Goal: Task Accomplishment & Management: Use online tool/utility

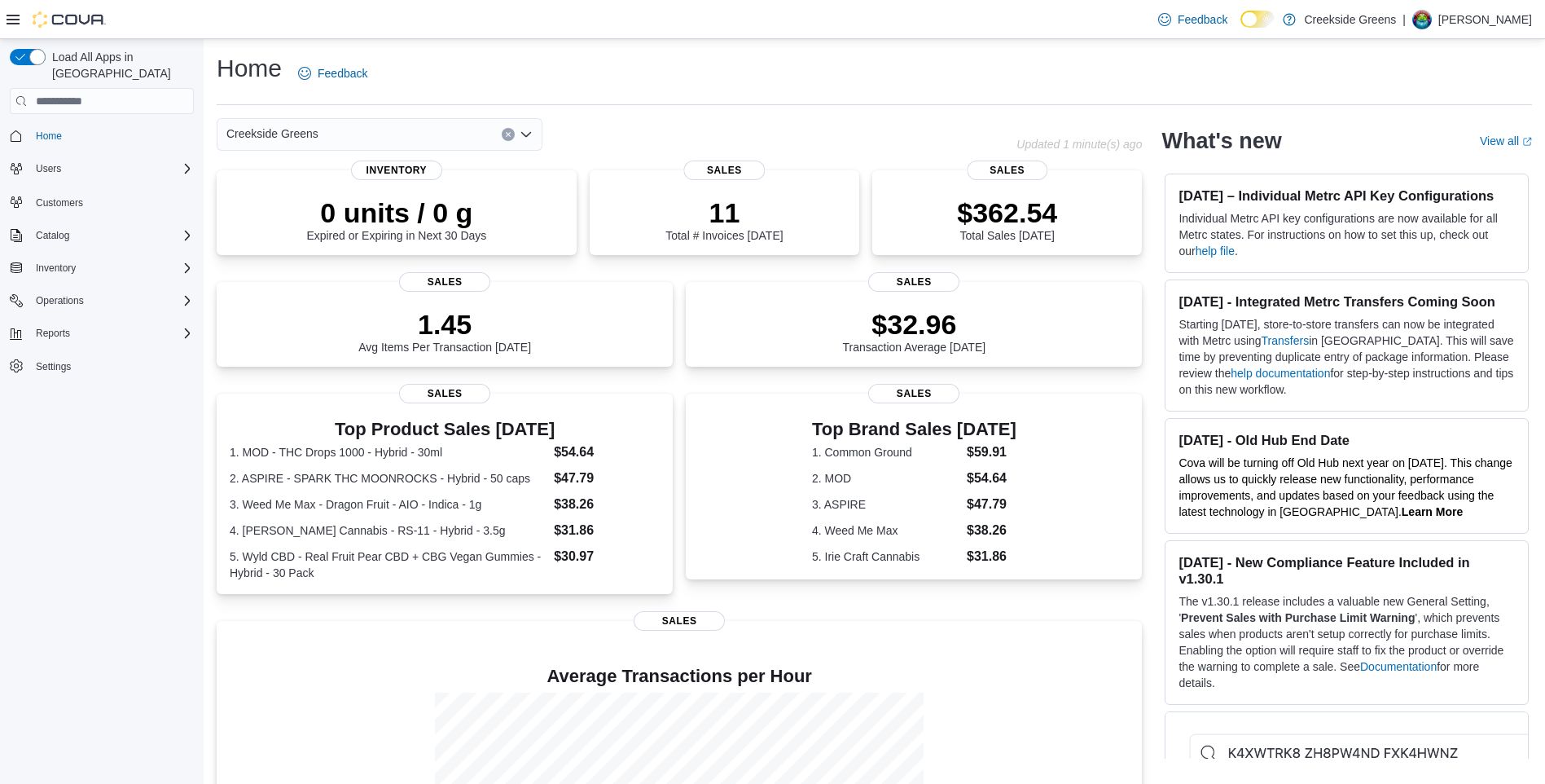
click at [1268, 20] on circle at bounding box center [1266, 19] width 3 height 3
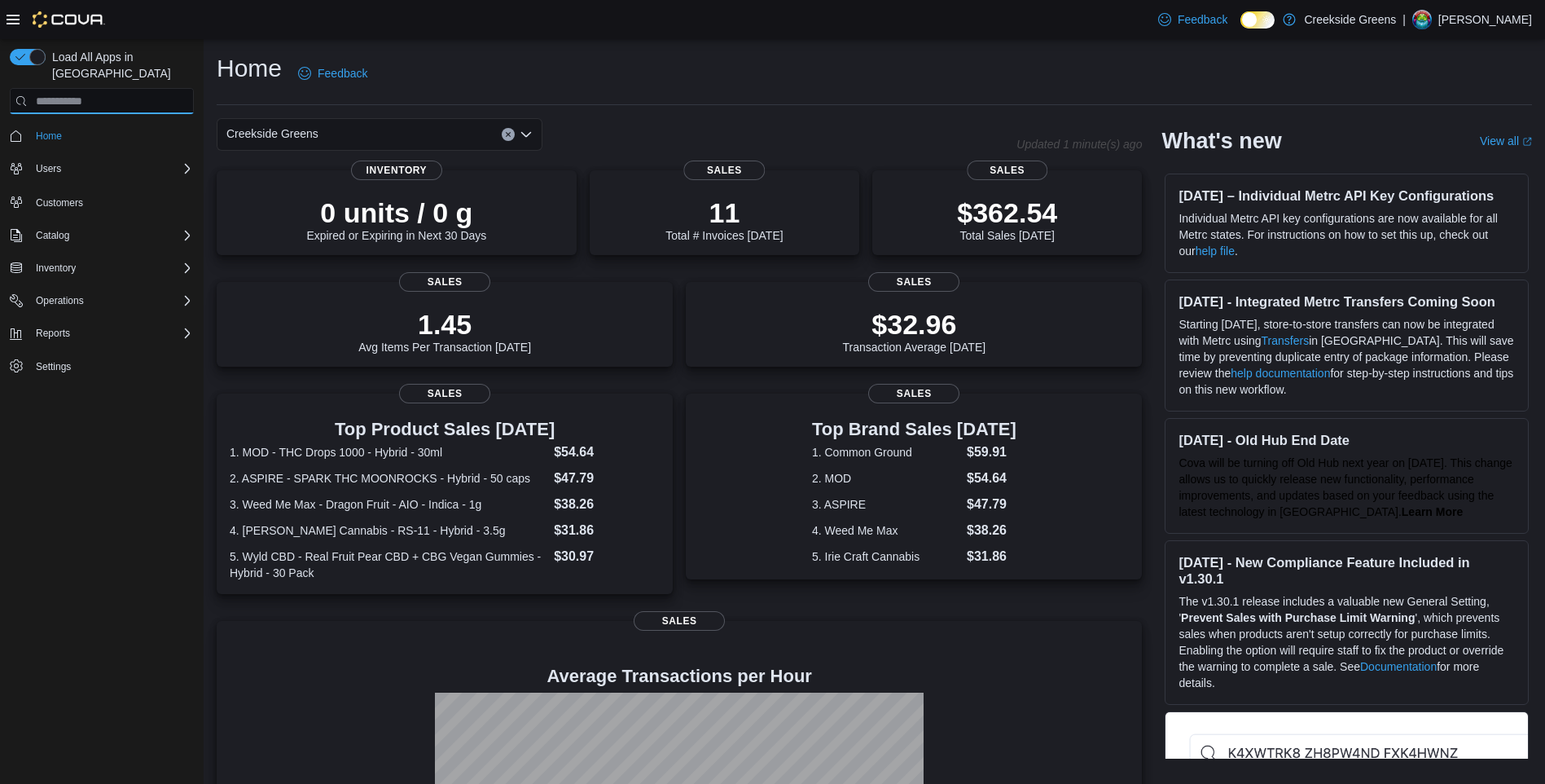
click at [66, 88] on input "search" at bounding box center [102, 101] width 184 height 26
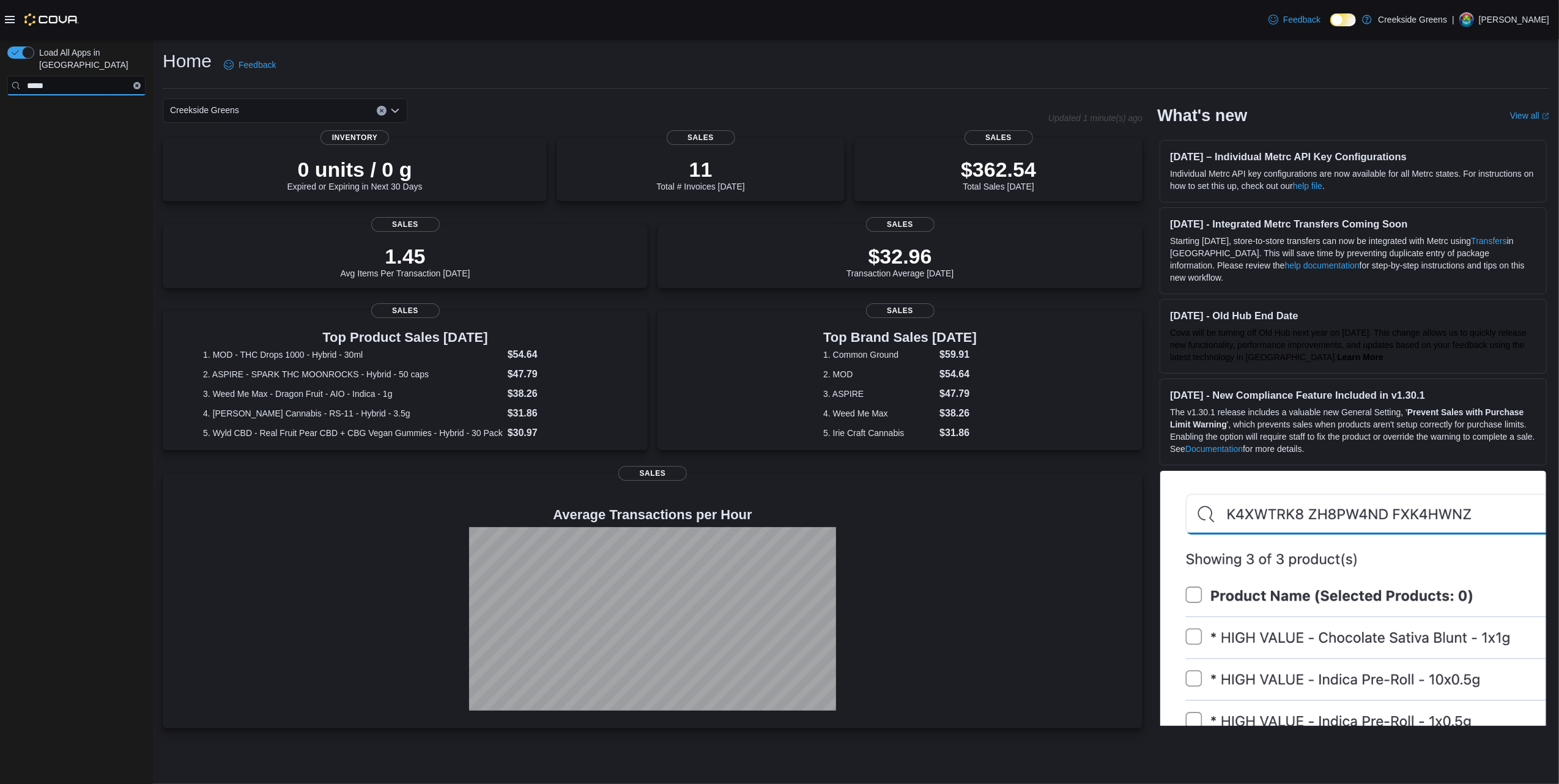
type input "*****"
drag, startPoint x: 1030, startPoint y: 4, endPoint x: 553, endPoint y: 38, distance: 478.2
click at [576, 31] on div "Feedback Dark Mode Creekside Greens | [PERSON_NAME]" at bounding box center [780, 20] width 1559 height 39
click at [137, 76] on input "*****" at bounding box center [77, 86] width 138 height 20
click at [134, 82] on button "Clear input" at bounding box center [137, 86] width 8 height 8
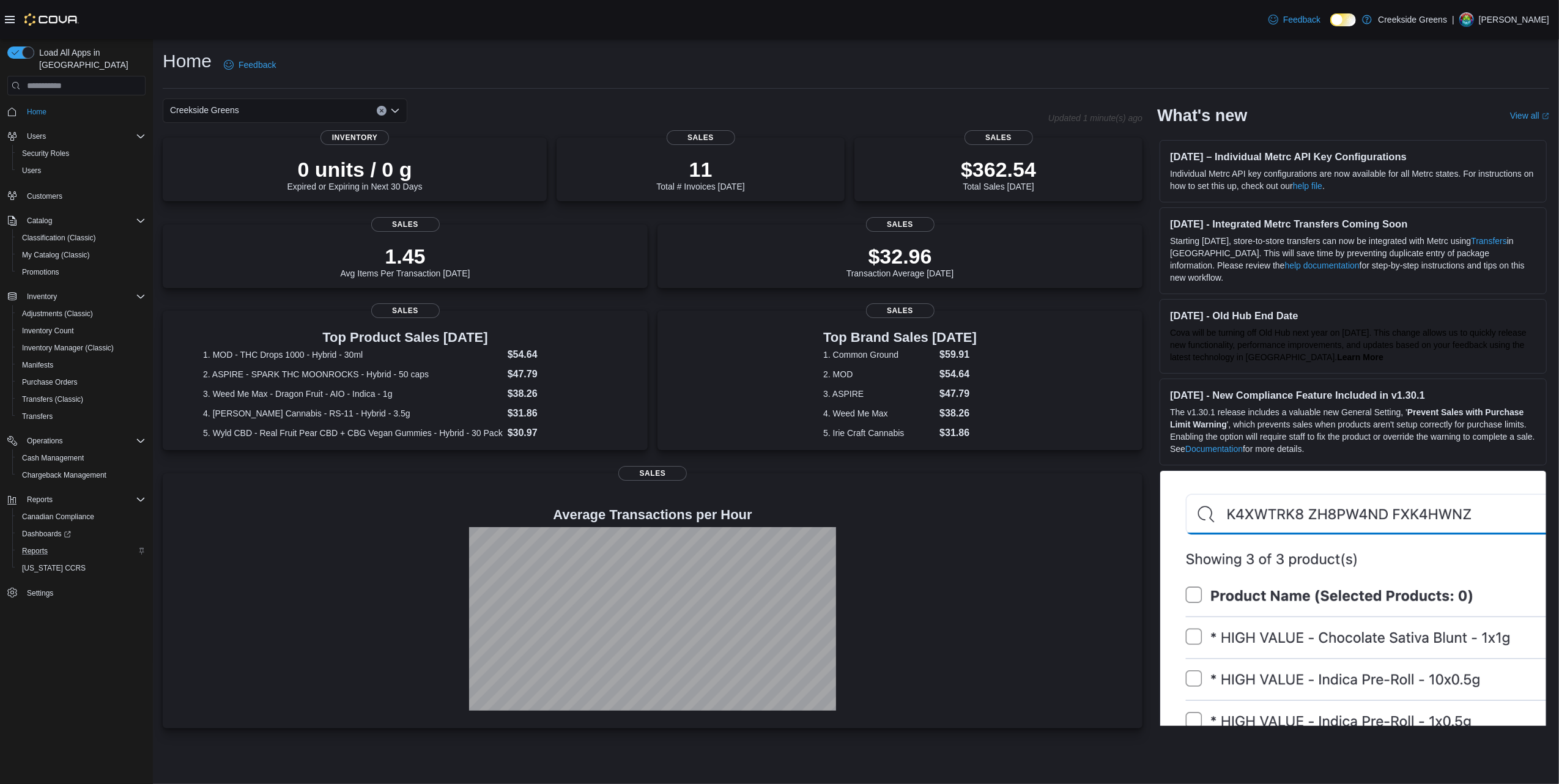
click at [56, 544] on div "Reports" at bounding box center [81, 551] width 128 height 15
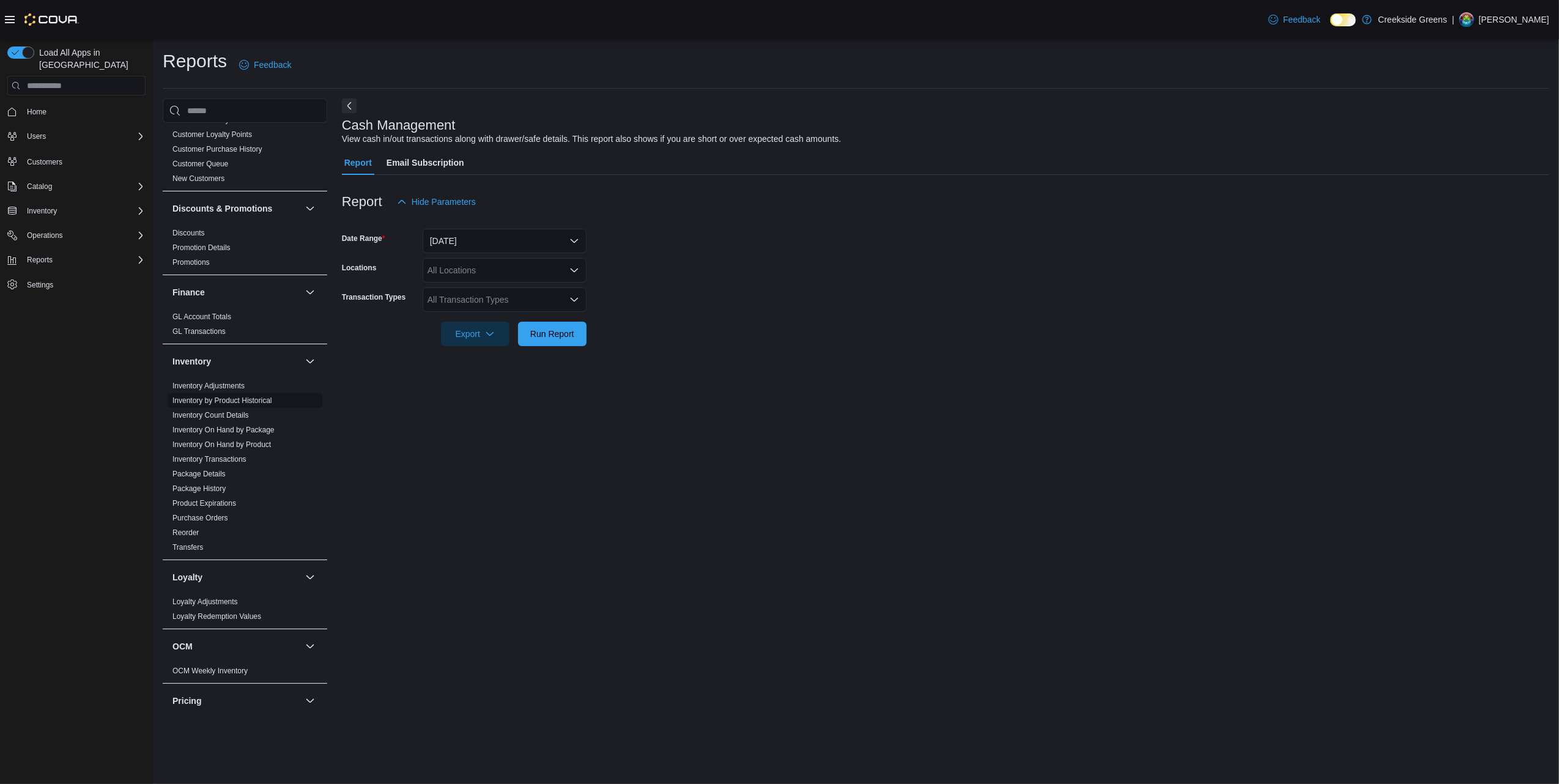
scroll to position [490, 0]
click at [233, 272] on link "Inventory On Hand by Product" at bounding box center [222, 276] width 98 height 8
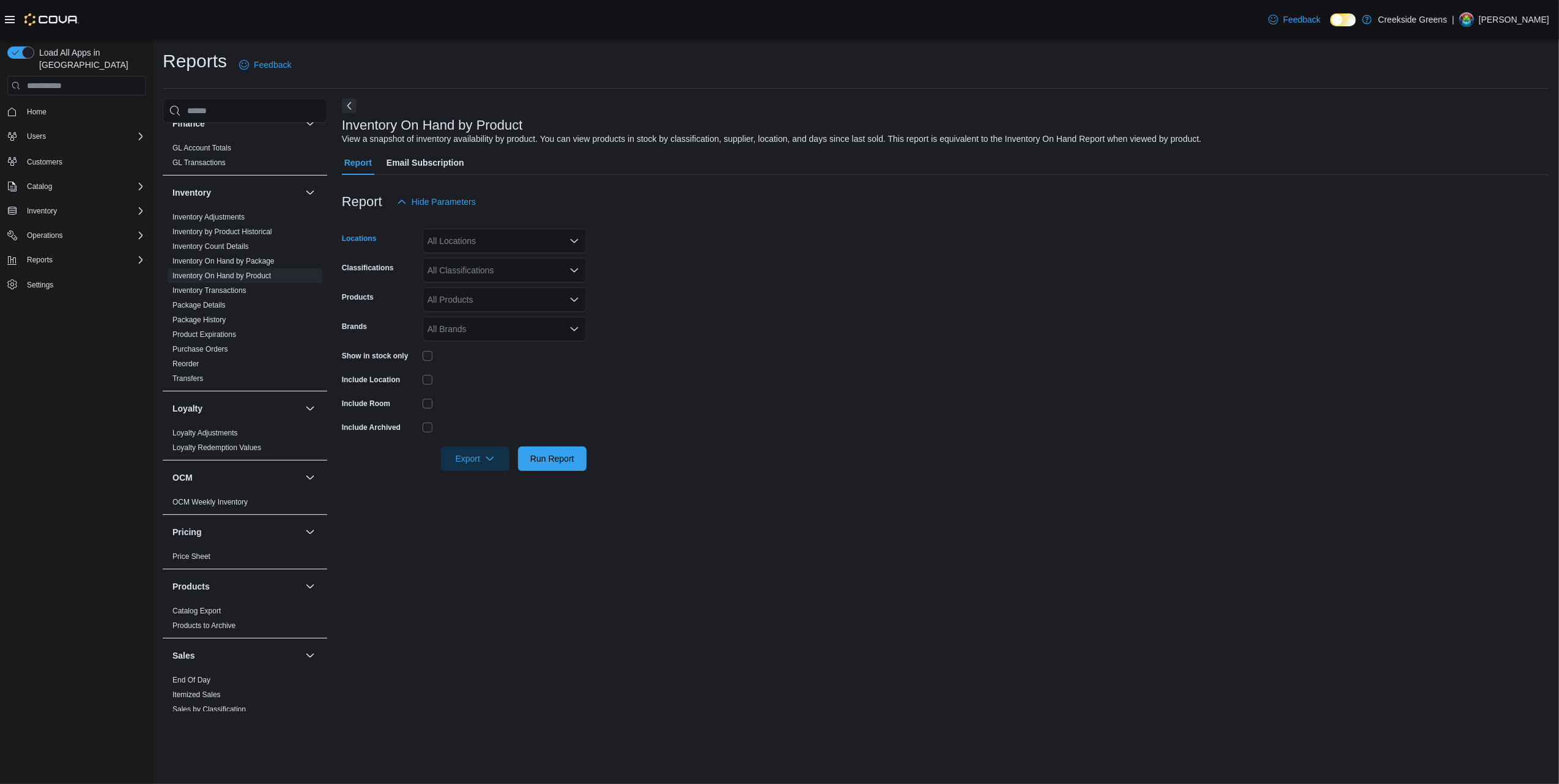
click at [497, 237] on div "All Locations" at bounding box center [505, 241] width 164 height 25
click at [498, 290] on button "[STREET_ADDRESS][PERSON_NAME]" at bounding box center [505, 297] width 164 height 18
click at [718, 291] on form "Locations [STREET_ADDRESS][PERSON_NAME] Selected. [STREET_ADDRESS][PERSON_NAME]…" at bounding box center [945, 342] width 1208 height 257
click at [444, 265] on div "All Classifications" at bounding box center [505, 270] width 164 height 25
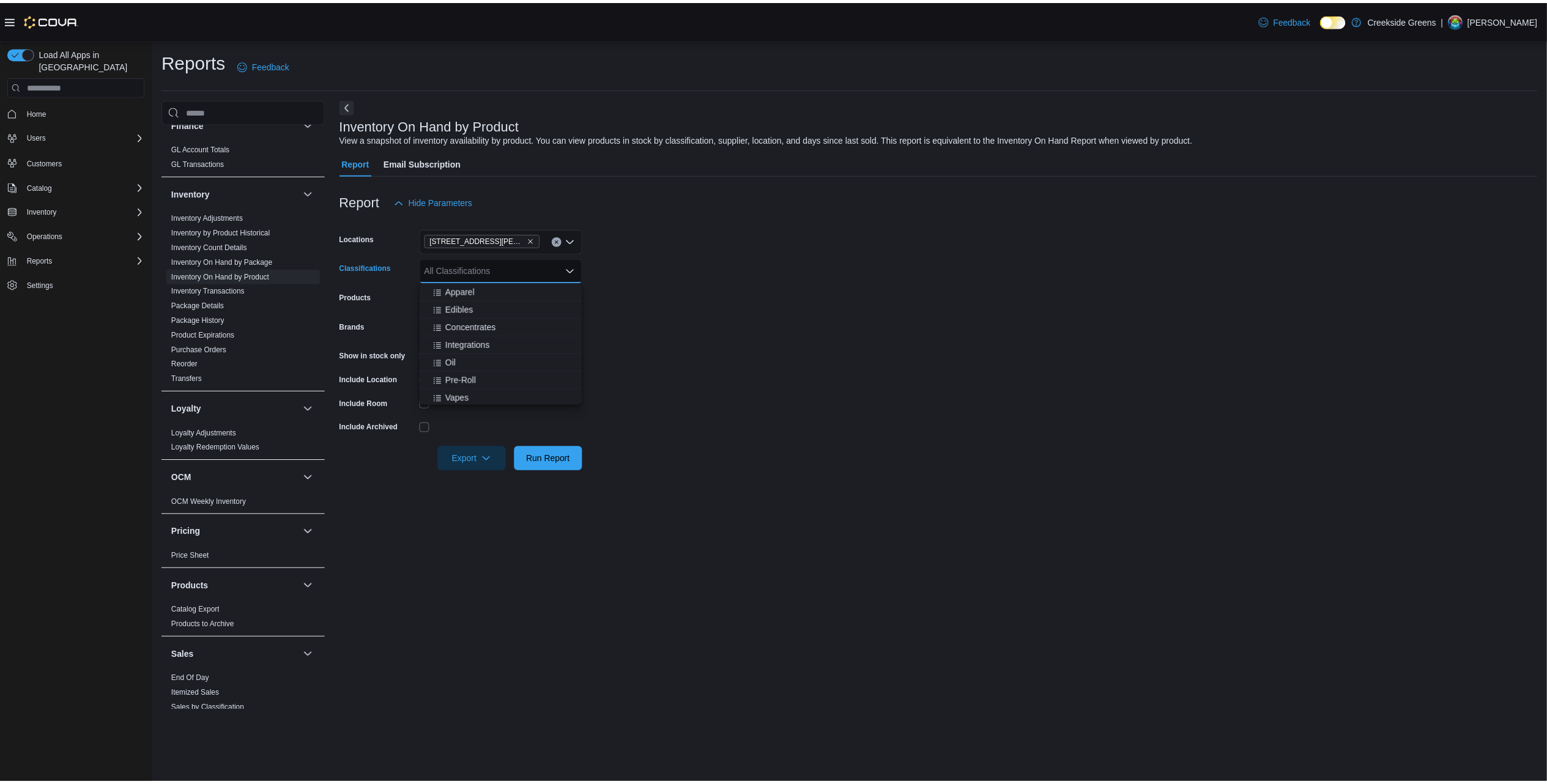
scroll to position [81, 0]
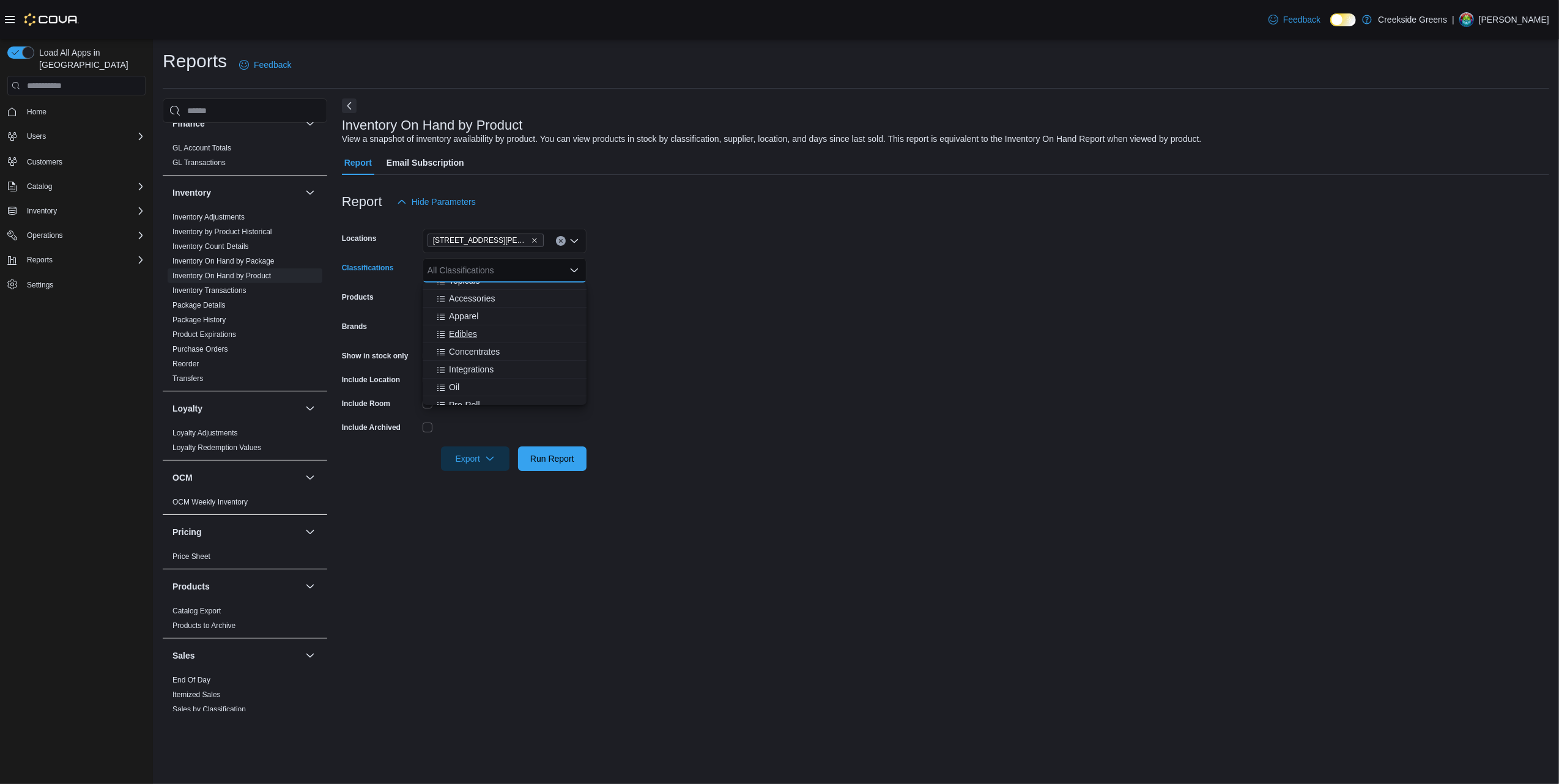
click at [468, 329] on span "Edibles" at bounding box center [463, 334] width 28 height 12
click at [864, 372] on form "Locations [STREET_ADDRESS][PERSON_NAME] Classifications Edibles Combo box. Sele…" at bounding box center [945, 342] width 1208 height 257
click at [439, 354] on div at bounding box center [505, 356] width 164 height 10
click at [418, 356] on div "Show in stock only" at bounding box center [379, 355] width 76 height 19
click at [576, 457] on span "Run Report" at bounding box center [553, 458] width 54 height 25
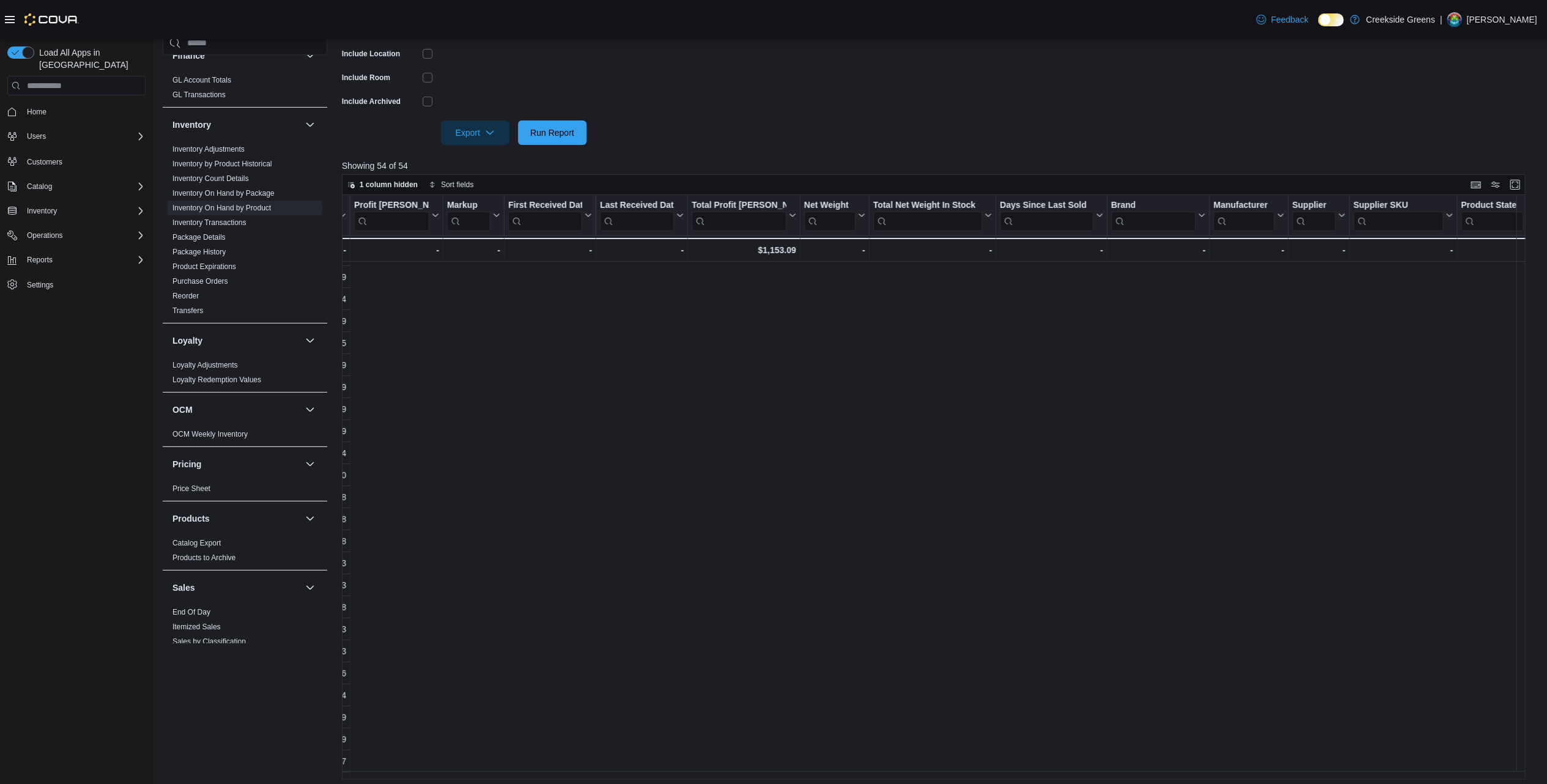
scroll to position [326, 0]
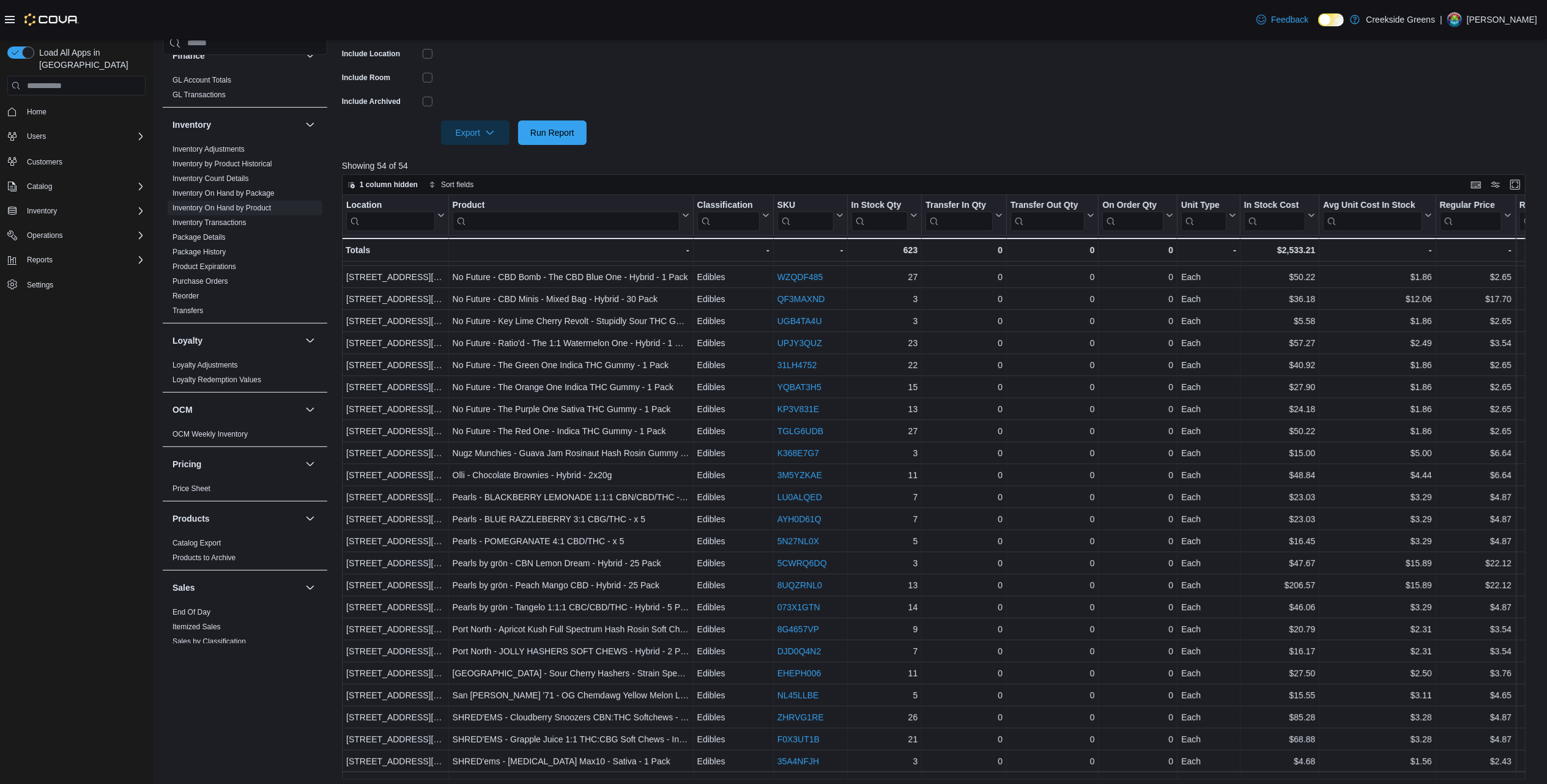
click at [1057, 74] on form "Locations [STREET_ADDRESS][PERSON_NAME] Classifications Edibles Products All Pr…" at bounding box center [939, 17] width 1196 height 257
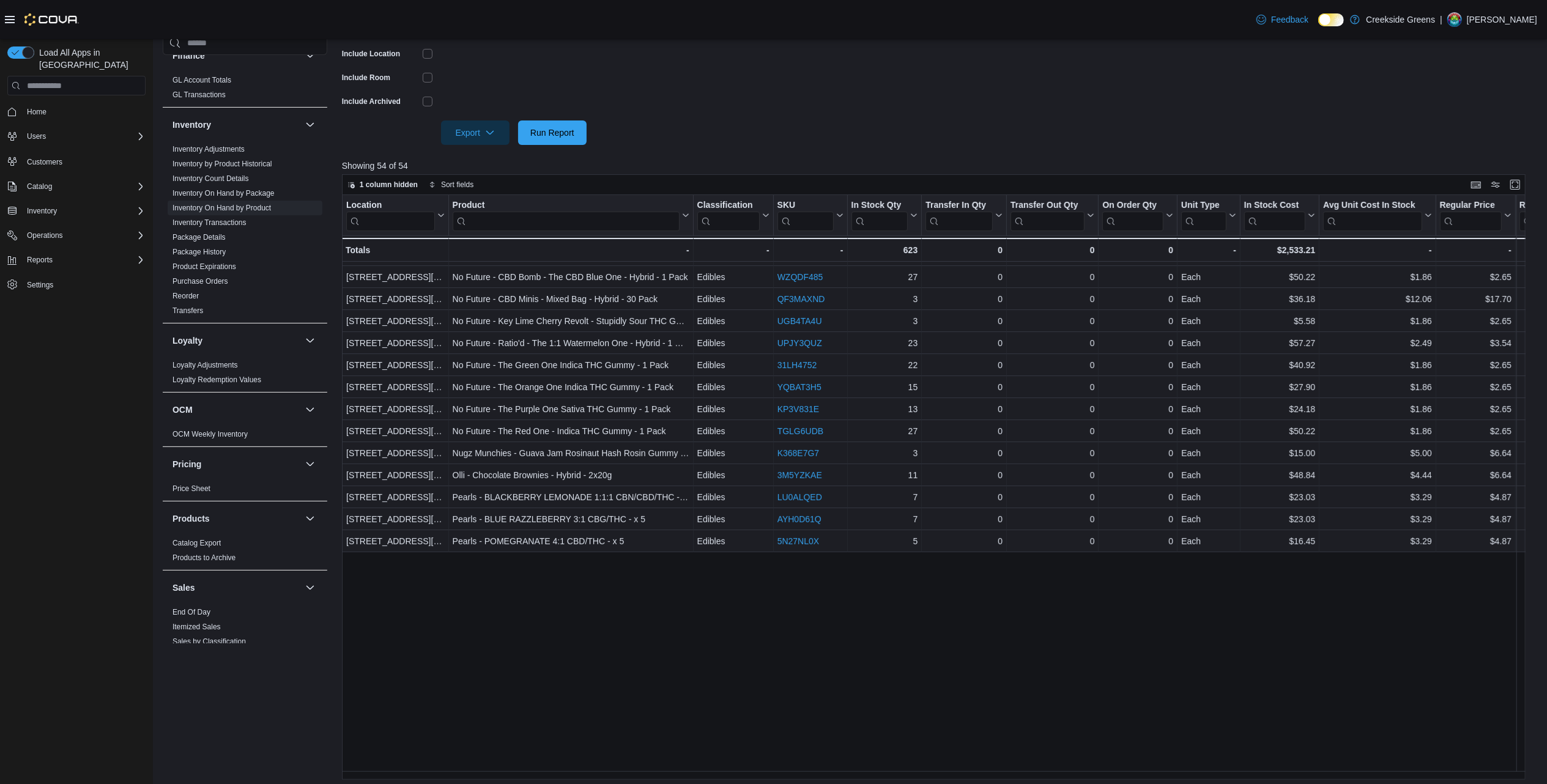
scroll to position [0, 0]
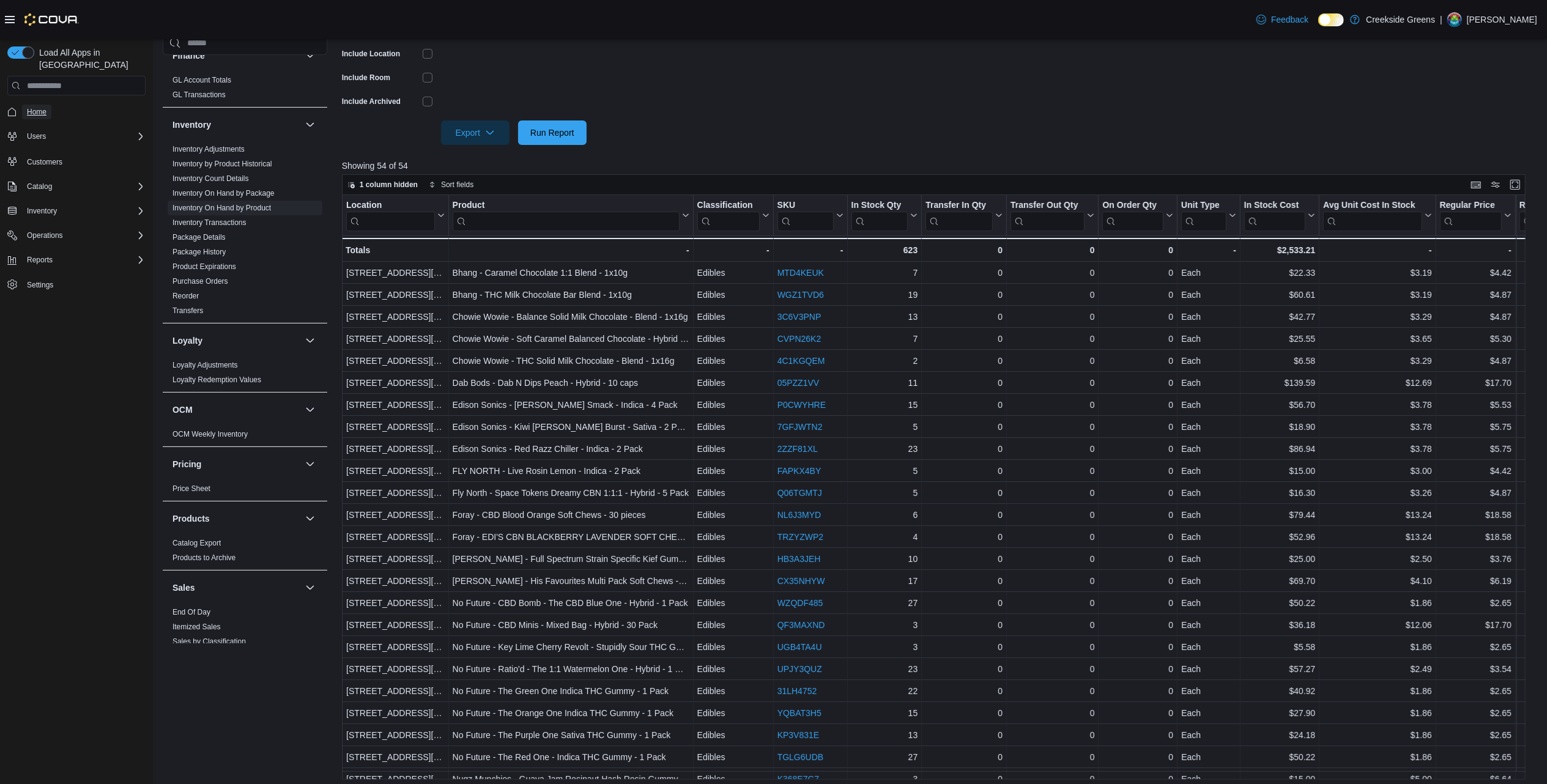
click at [41, 107] on span "Home" at bounding box center [37, 112] width 20 height 10
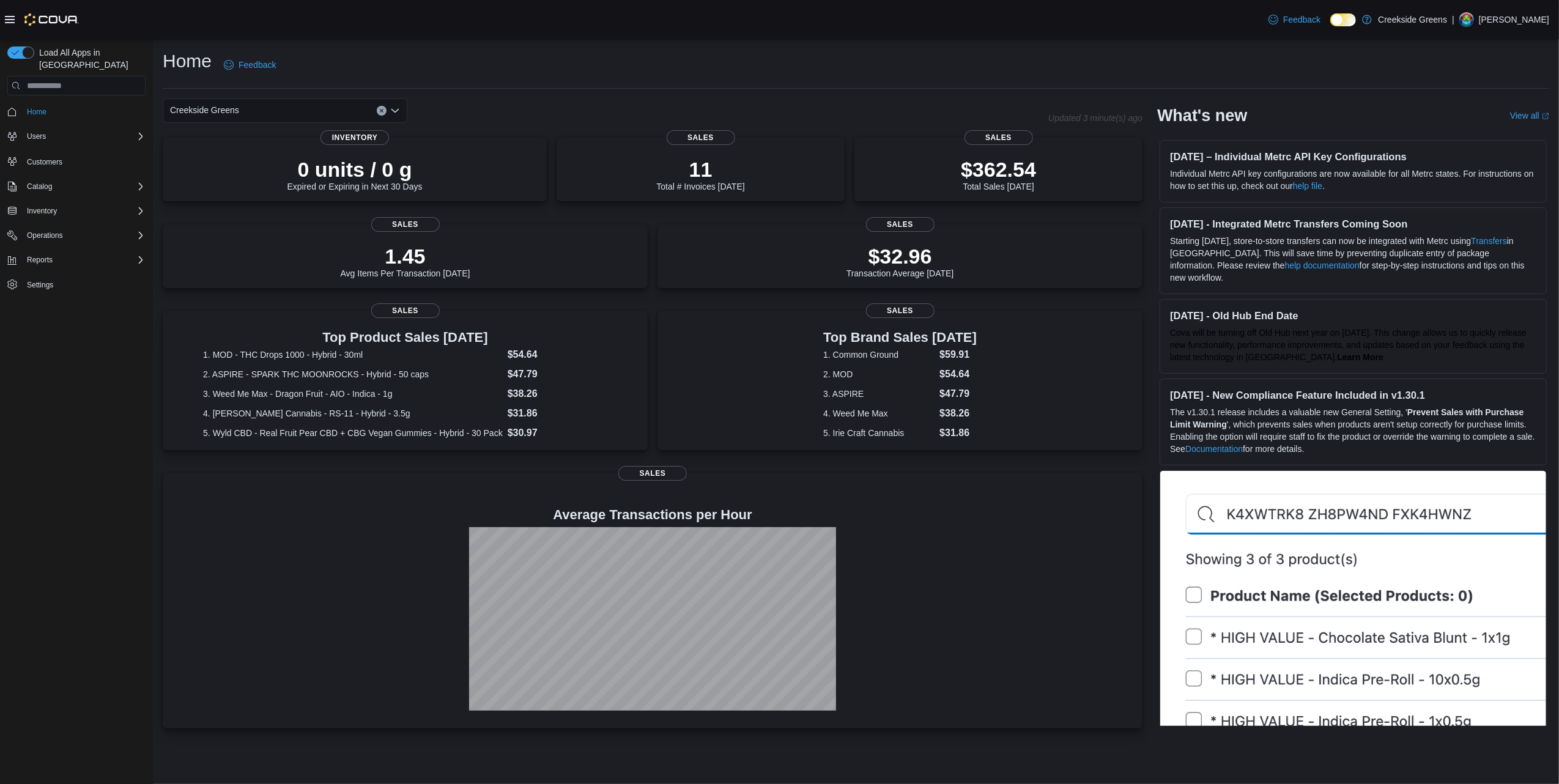
click at [279, 116] on div "Creekside Greens" at bounding box center [285, 110] width 245 height 25
click at [255, 162] on span "[STREET_ADDRESS][PERSON_NAME]" at bounding box center [281, 167] width 155 height 12
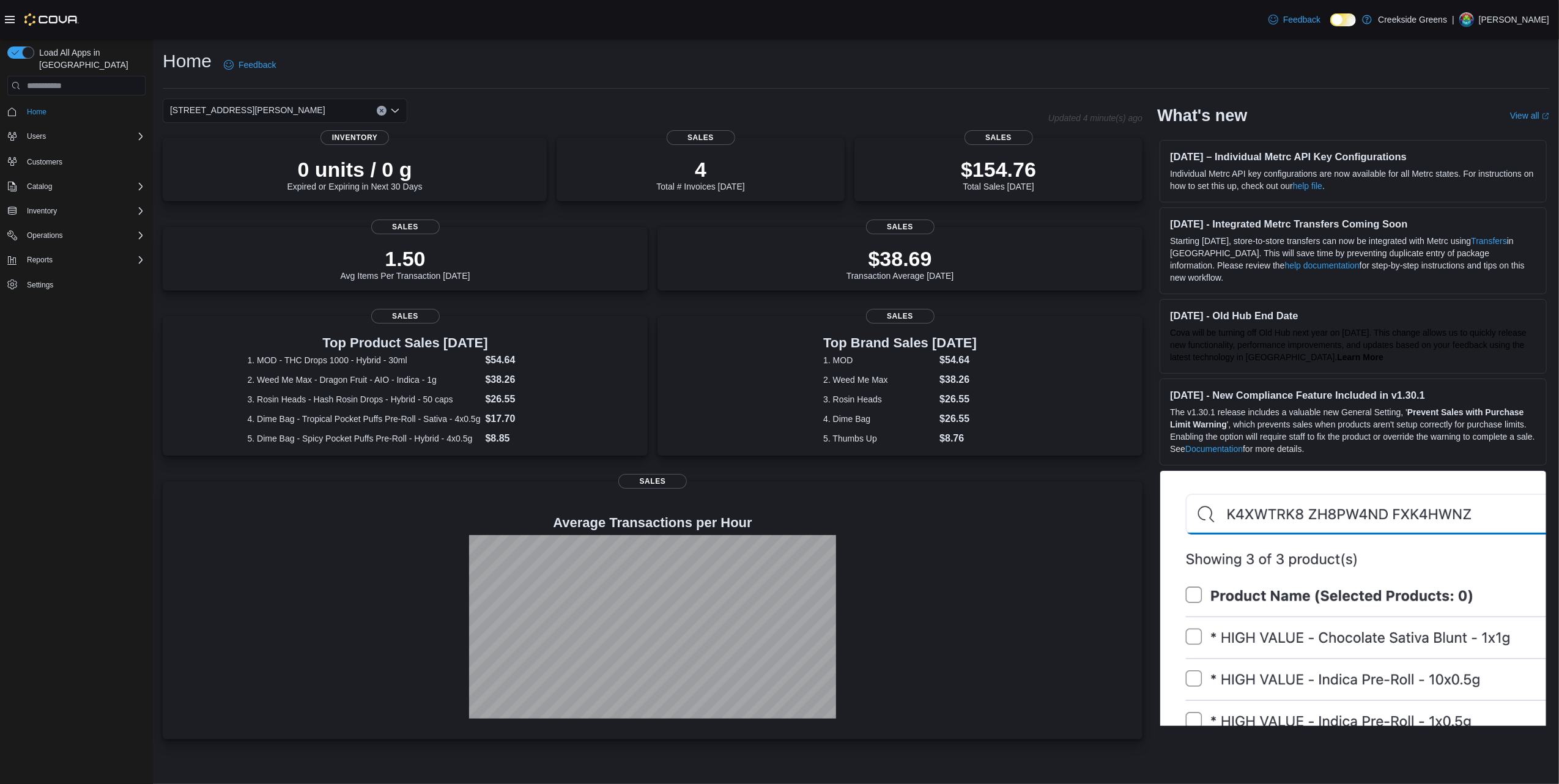
click at [350, 50] on div "Home Feedback" at bounding box center [856, 65] width 1387 height 32
click at [243, 113] on span "[STREET_ADDRESS][PERSON_NAME]" at bounding box center [247, 110] width 155 height 15
click at [220, 147] on span "[STREET_ADDRESS]" at bounding box center [246, 149] width 84 height 12
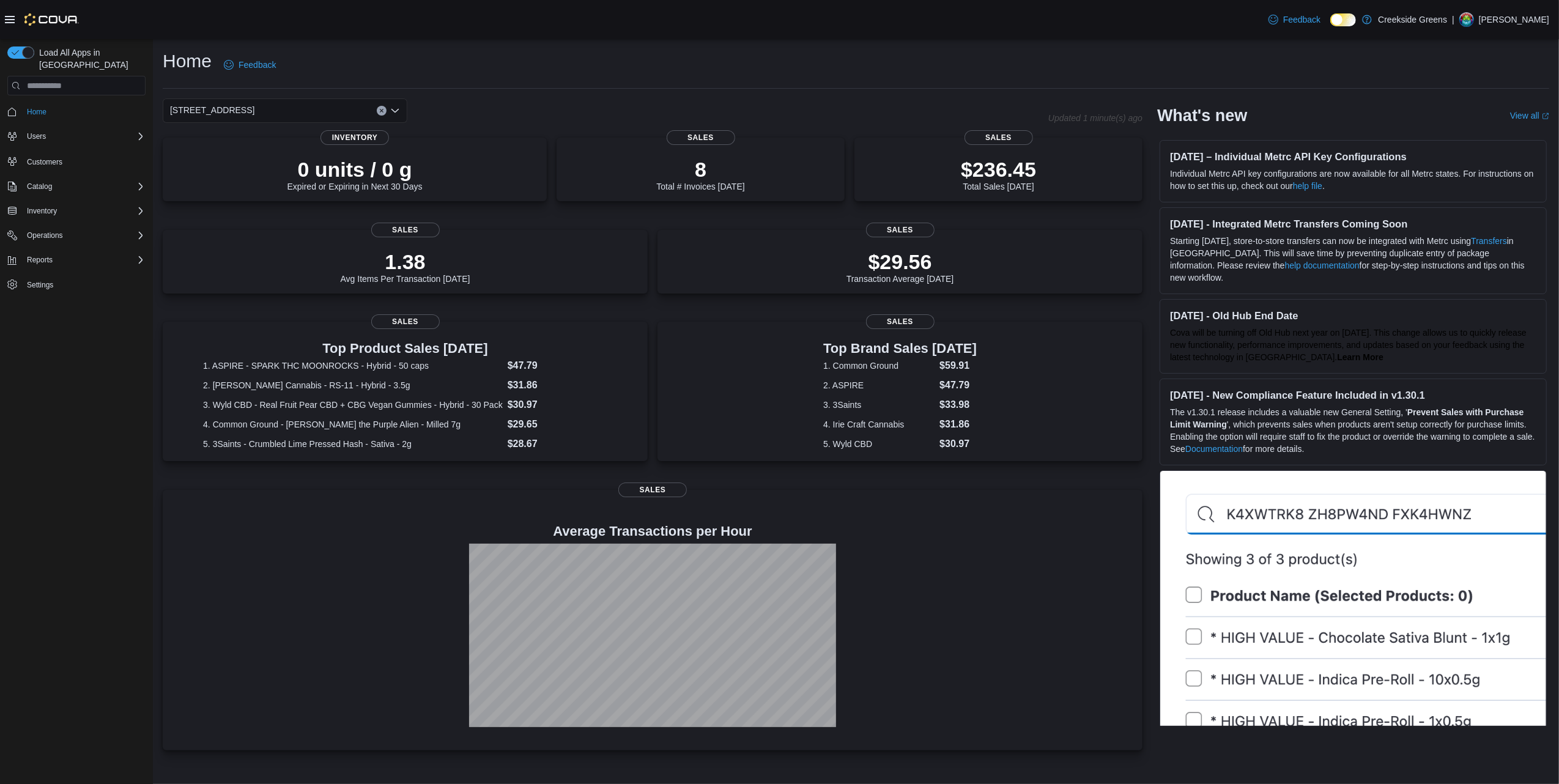
click at [294, 108] on div "[STREET_ADDRESS]. Selected. [STREET_ADDRESS]. Press Backspace to delete [STREET…" at bounding box center [285, 110] width 245 height 25
click at [263, 167] on span "[STREET_ADDRESS][PERSON_NAME]" at bounding box center [281, 167] width 155 height 12
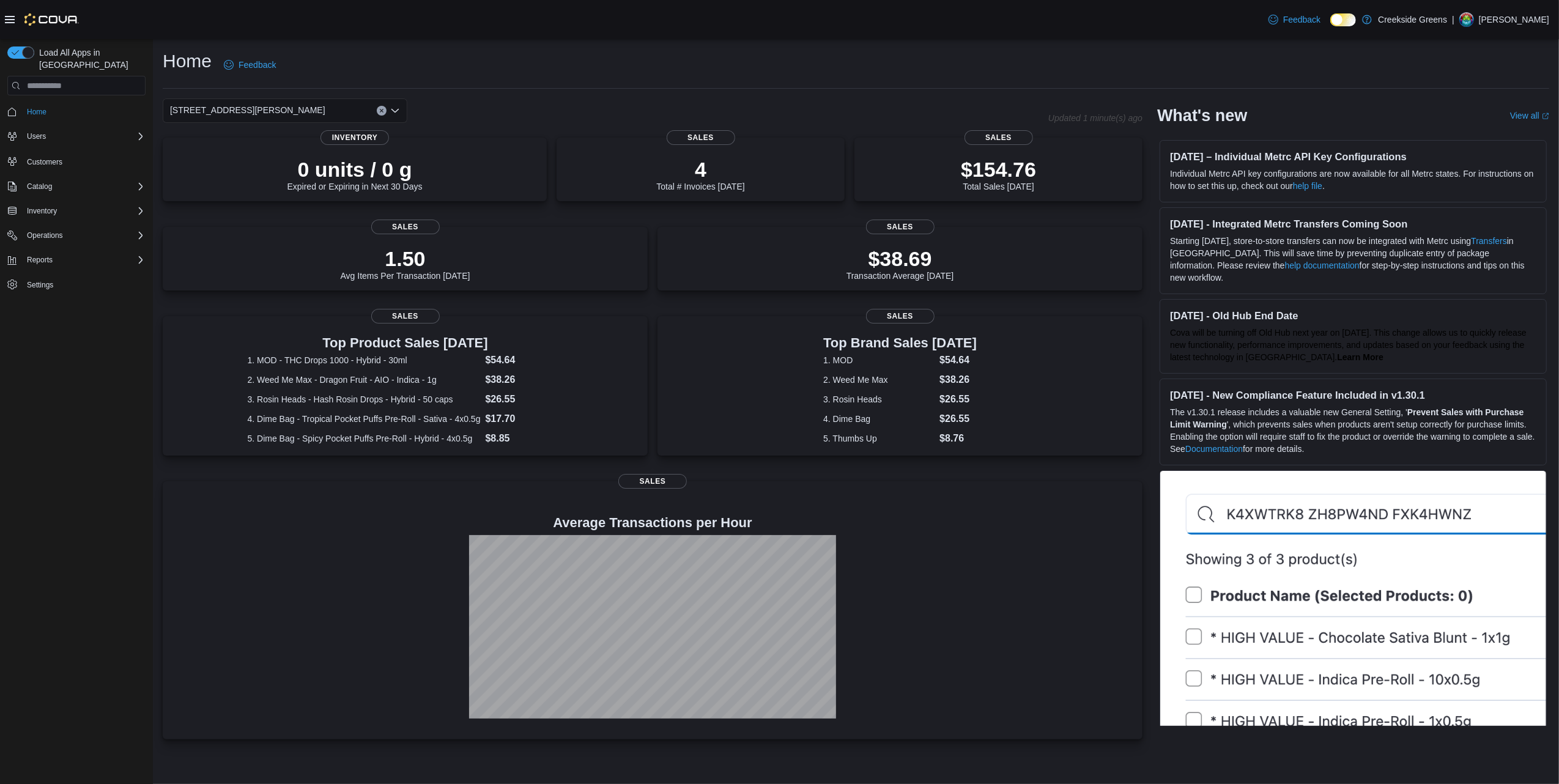
click at [363, 43] on div "Home Feedback 19 [PERSON_NAME] Crescent Updated 1 minute(s) ago 0 units / 0 g E…" at bounding box center [856, 394] width 1407 height 710
click at [130, 252] on div "Reports" at bounding box center [83, 260] width 124 height 15
click at [131, 230] on div "Operations" at bounding box center [83, 236] width 124 height 15
click at [134, 204] on div "Inventory" at bounding box center [83, 211] width 124 height 15
click at [135, 179] on div "Catalog" at bounding box center [83, 187] width 124 height 15
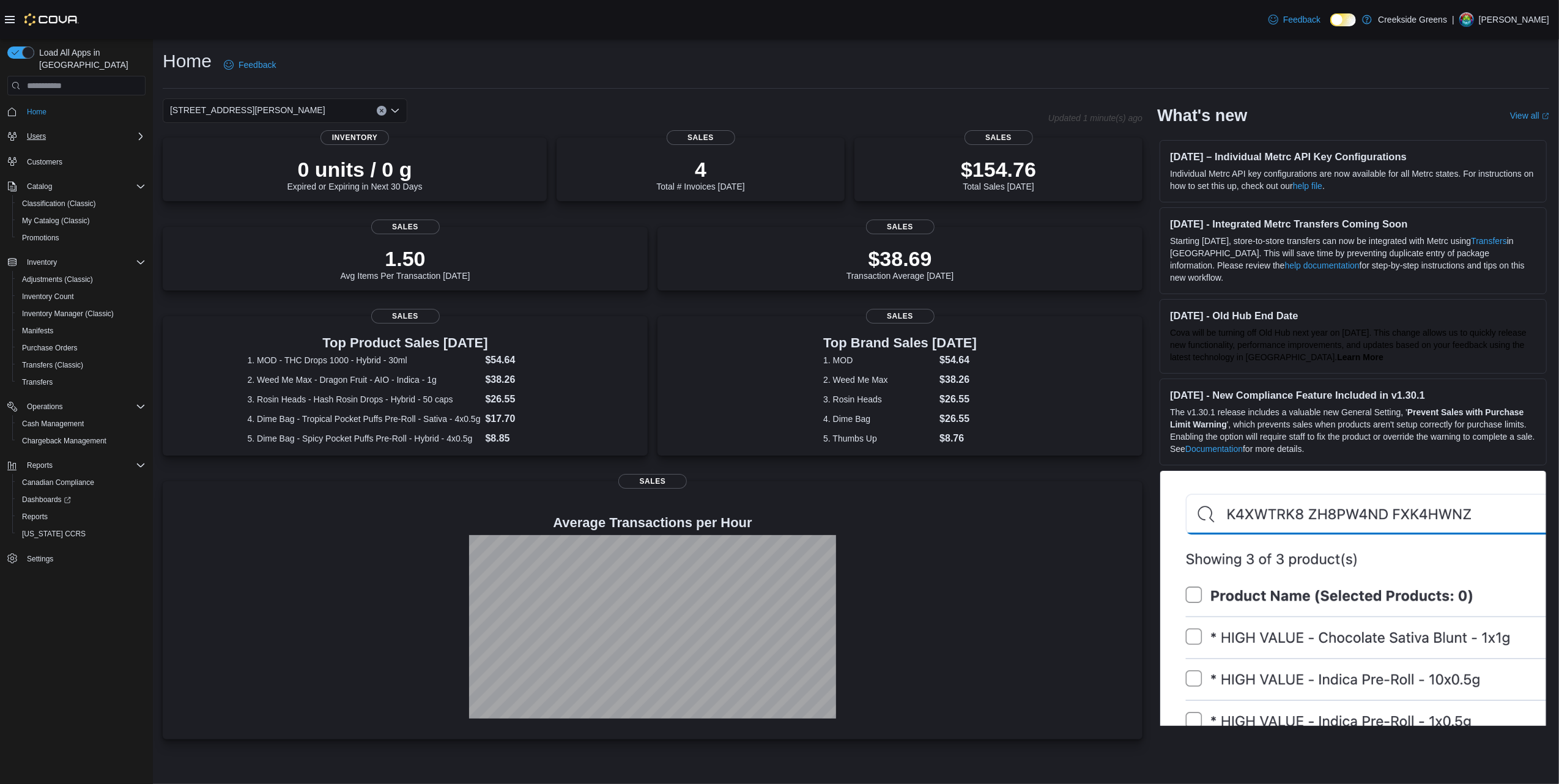
click at [138, 131] on icon "Complex example" at bounding box center [140, 136] width 10 height 10
click at [42, 546] on span "Reports" at bounding box center [35, 550] width 26 height 10
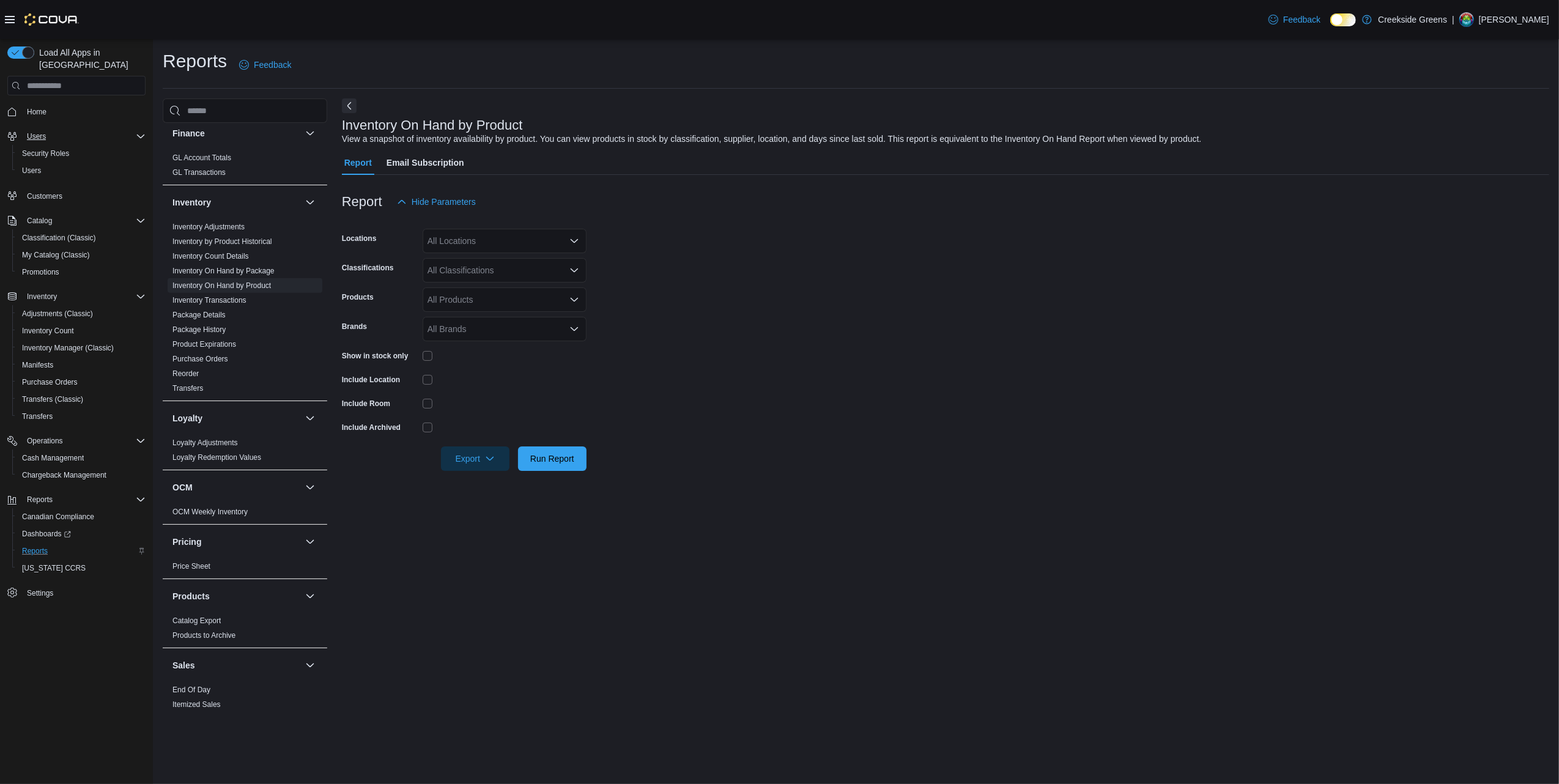
scroll to position [571, 0]
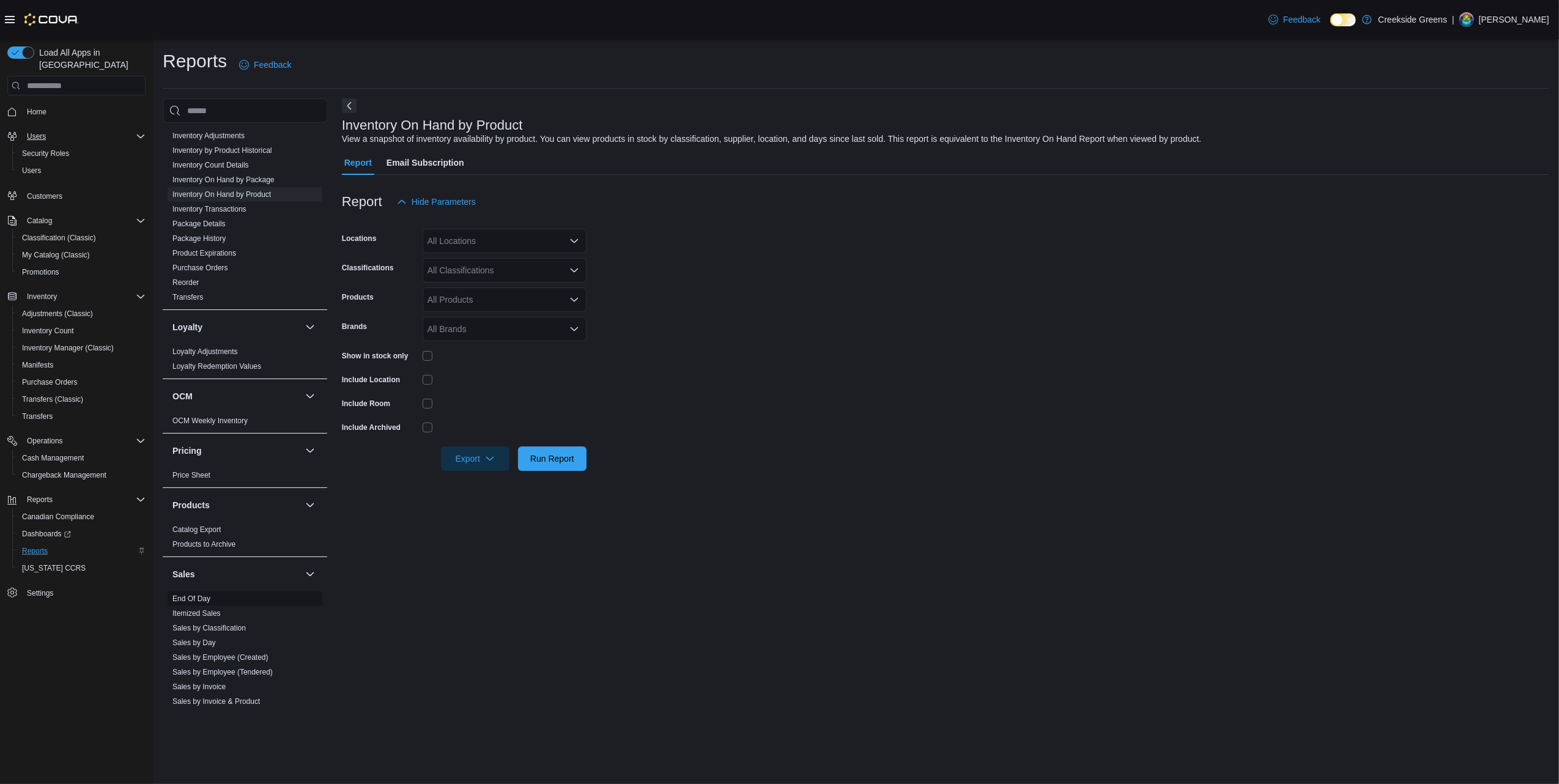
click at [182, 588] on link "End Of Day" at bounding box center [191, 599] width 38 height 8
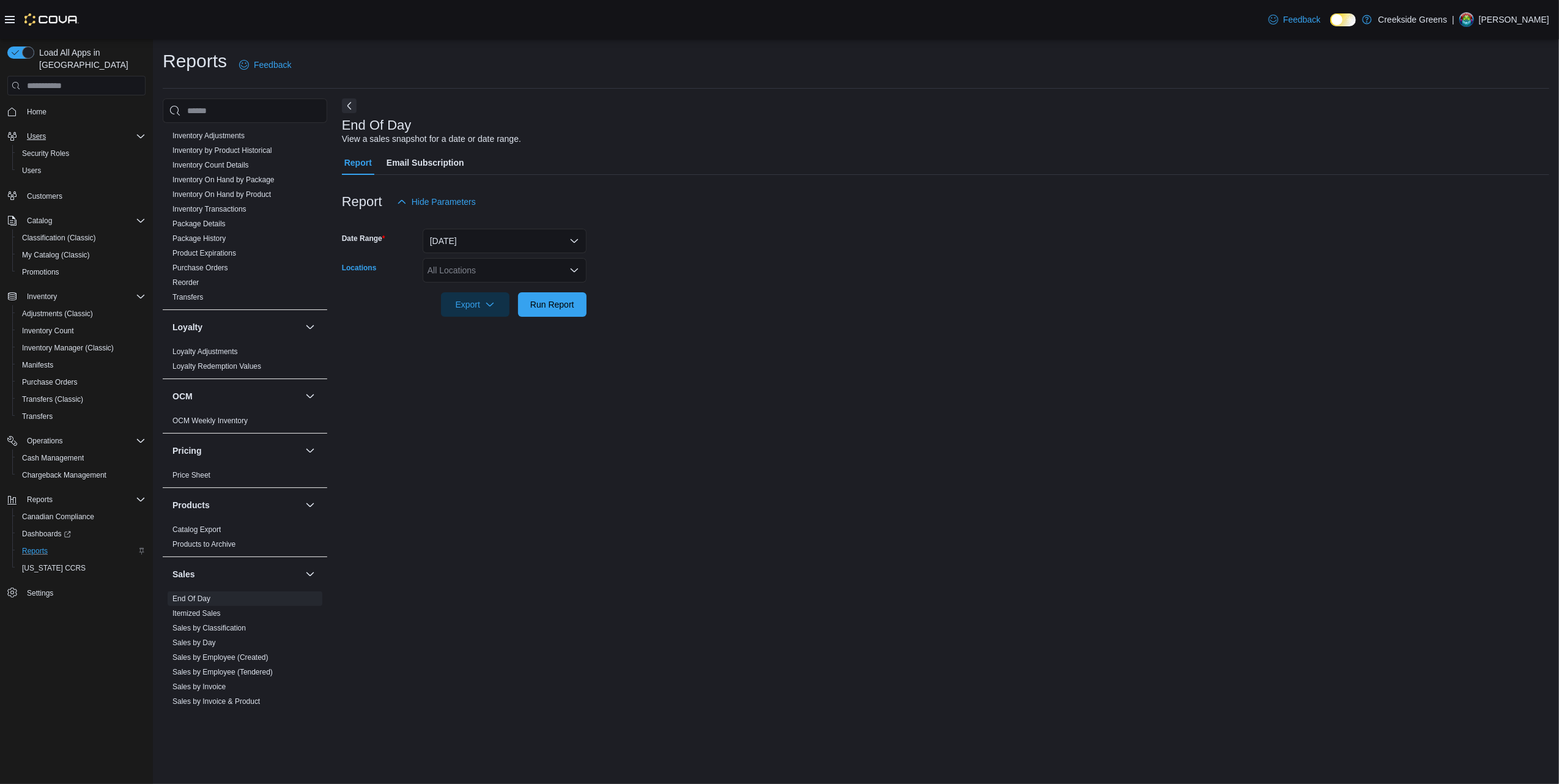
click at [505, 267] on div "All Locations" at bounding box center [505, 270] width 164 height 25
click at [496, 309] on span "[STREET_ADDRESS]" at bounding box center [491, 309] width 84 height 12
click at [713, 309] on form "Date Range [DATE] Locations [STREET_ADDRESS] Selected. [STREET_ADDRESS]. Press …" at bounding box center [945, 265] width 1208 height 103
click at [556, 309] on span "Run Report" at bounding box center [552, 304] width 44 height 12
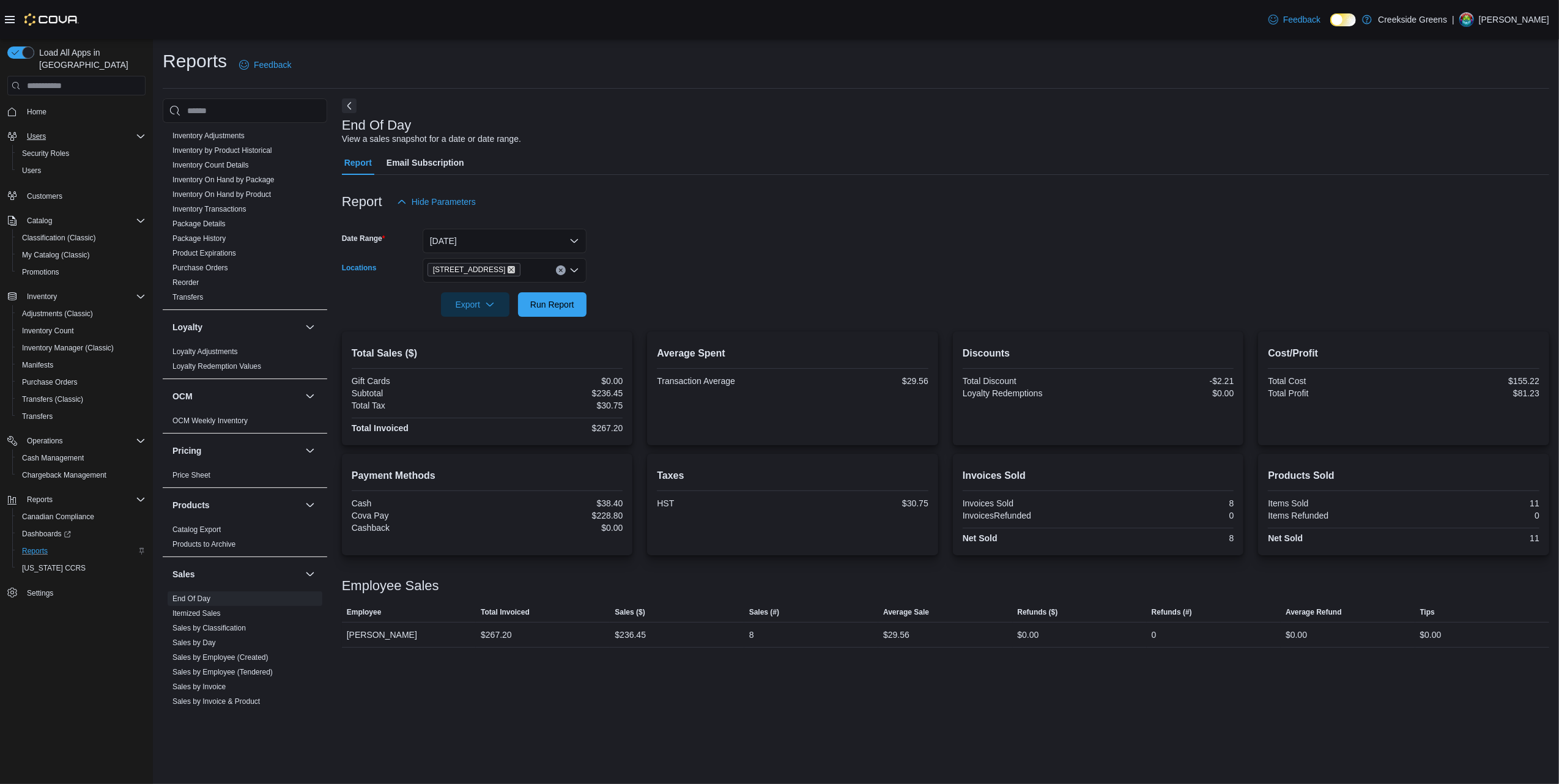
click at [508, 270] on icon "Remove 1192 Bank Street from selection in this group" at bounding box center [511, 270] width 8 height 8
click at [484, 323] on span "[STREET_ADDRESS][PERSON_NAME]" at bounding box center [526, 327] width 155 height 12
click at [675, 312] on form "Date Range [DATE] Locations [STREET_ADDRESS][PERSON_NAME] Combo box. Selected. …" at bounding box center [945, 265] width 1208 height 103
click at [575, 305] on span "Run Report" at bounding box center [553, 304] width 54 height 25
click at [32, 107] on span "Home" at bounding box center [37, 112] width 20 height 10
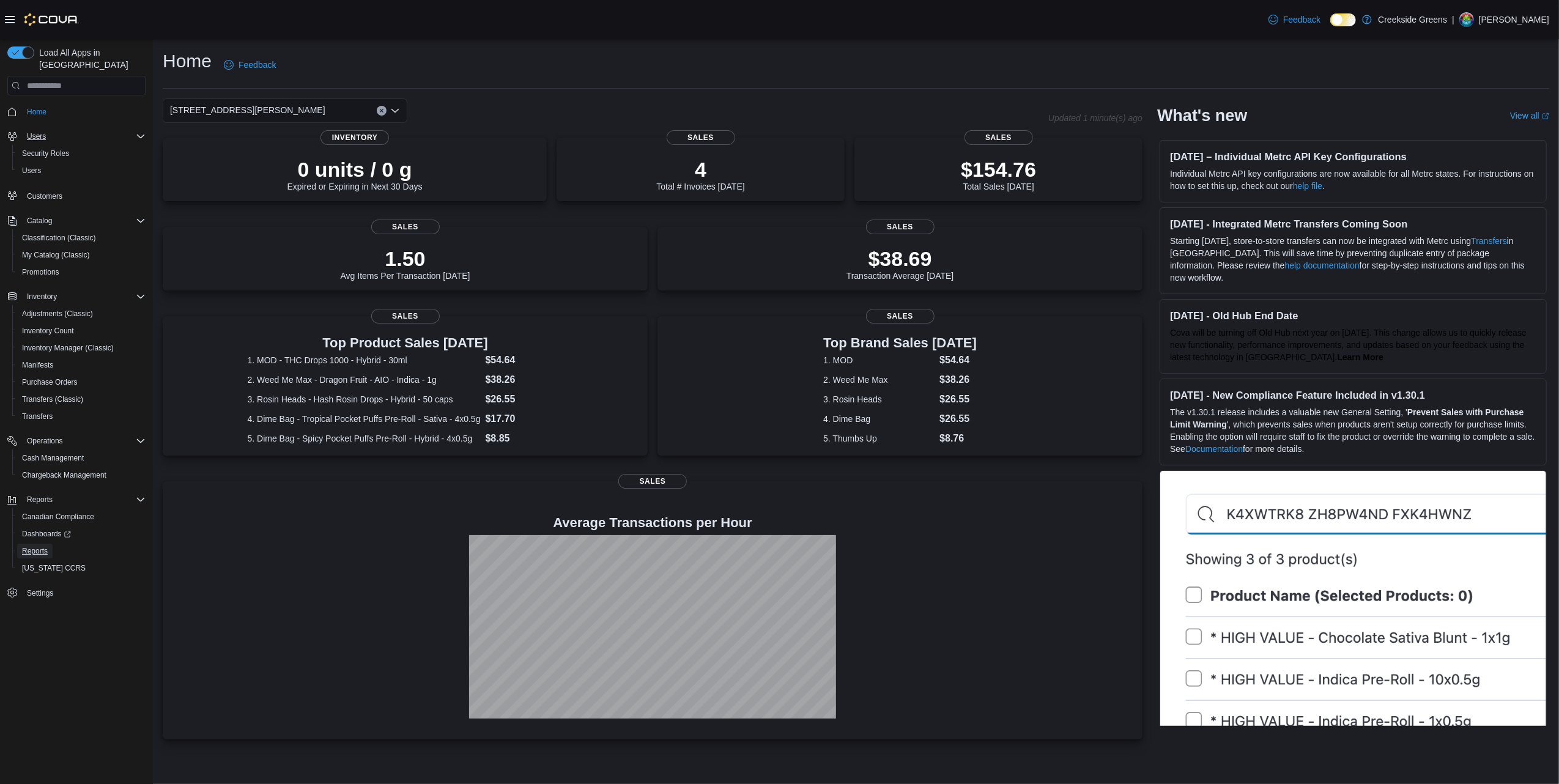
drag, startPoint x: 28, startPoint y: 543, endPoint x: 0, endPoint y: 330, distance: 214.8
click at [28, 546] on span "Reports" at bounding box center [35, 550] width 26 height 10
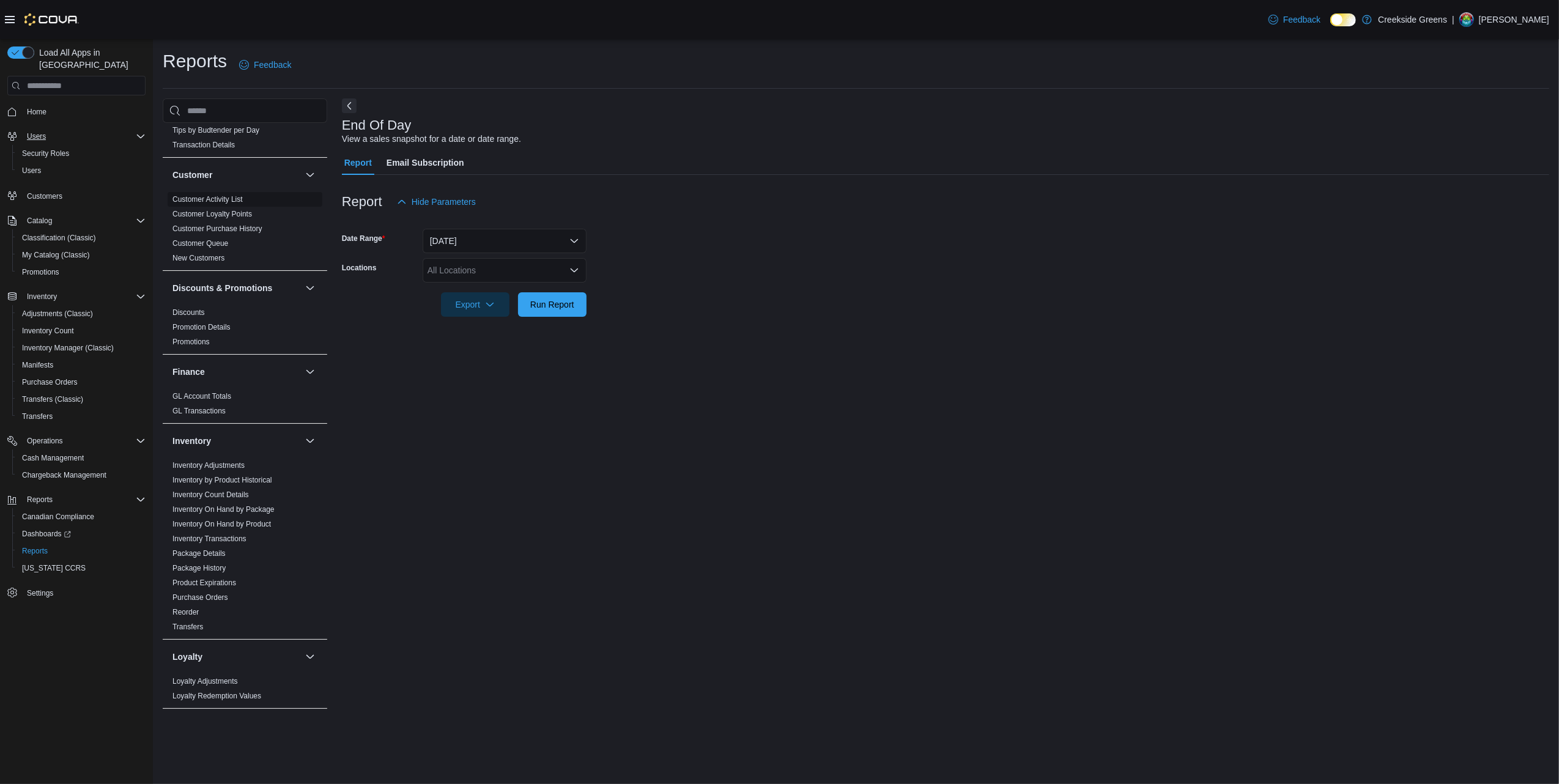
scroll to position [245, 0]
click at [240, 516] on link "Inventory On Hand by Product" at bounding box center [222, 520] width 98 height 8
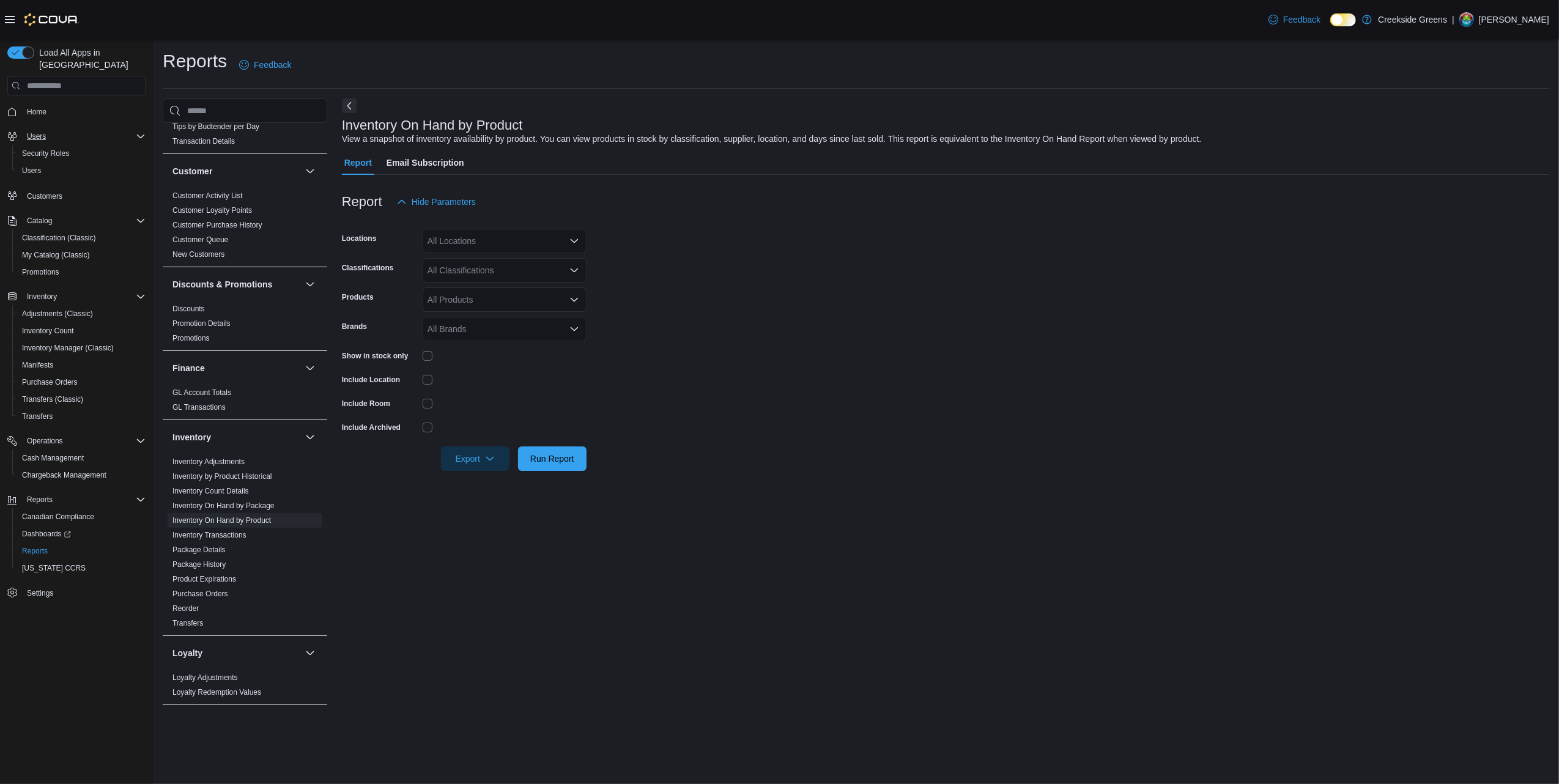
click at [483, 233] on div "All Locations" at bounding box center [505, 241] width 164 height 25
click at [485, 302] on span "[STREET_ADDRESS][PERSON_NAME]" at bounding box center [526, 297] width 155 height 12
click at [659, 270] on form "Locations [STREET_ADDRESS][PERSON_NAME] Selected. [STREET_ADDRESS][PERSON_NAME]…" at bounding box center [945, 342] width 1208 height 257
click at [531, 265] on div "All Classifications" at bounding box center [505, 270] width 164 height 25
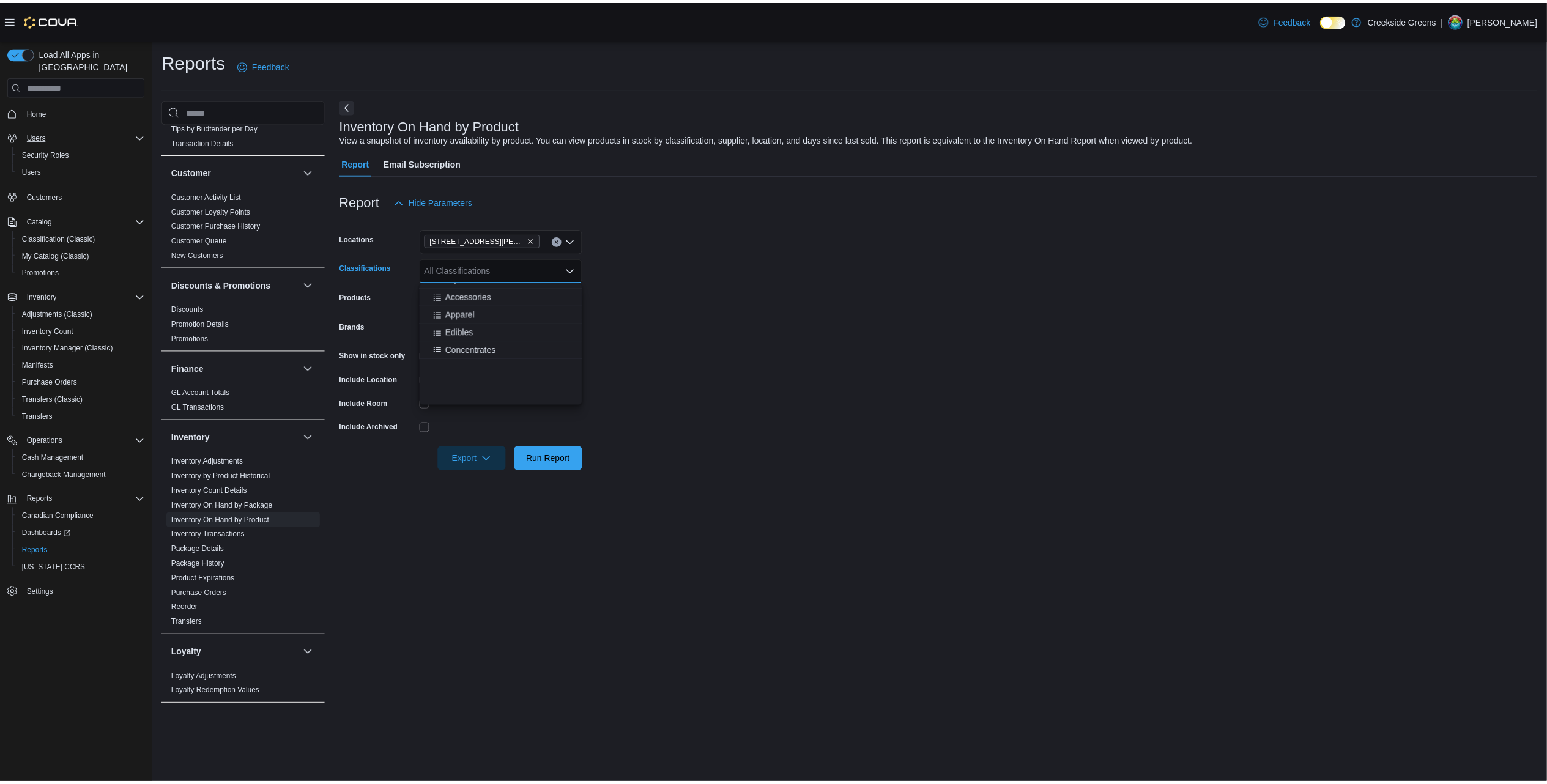
scroll to position [163, 0]
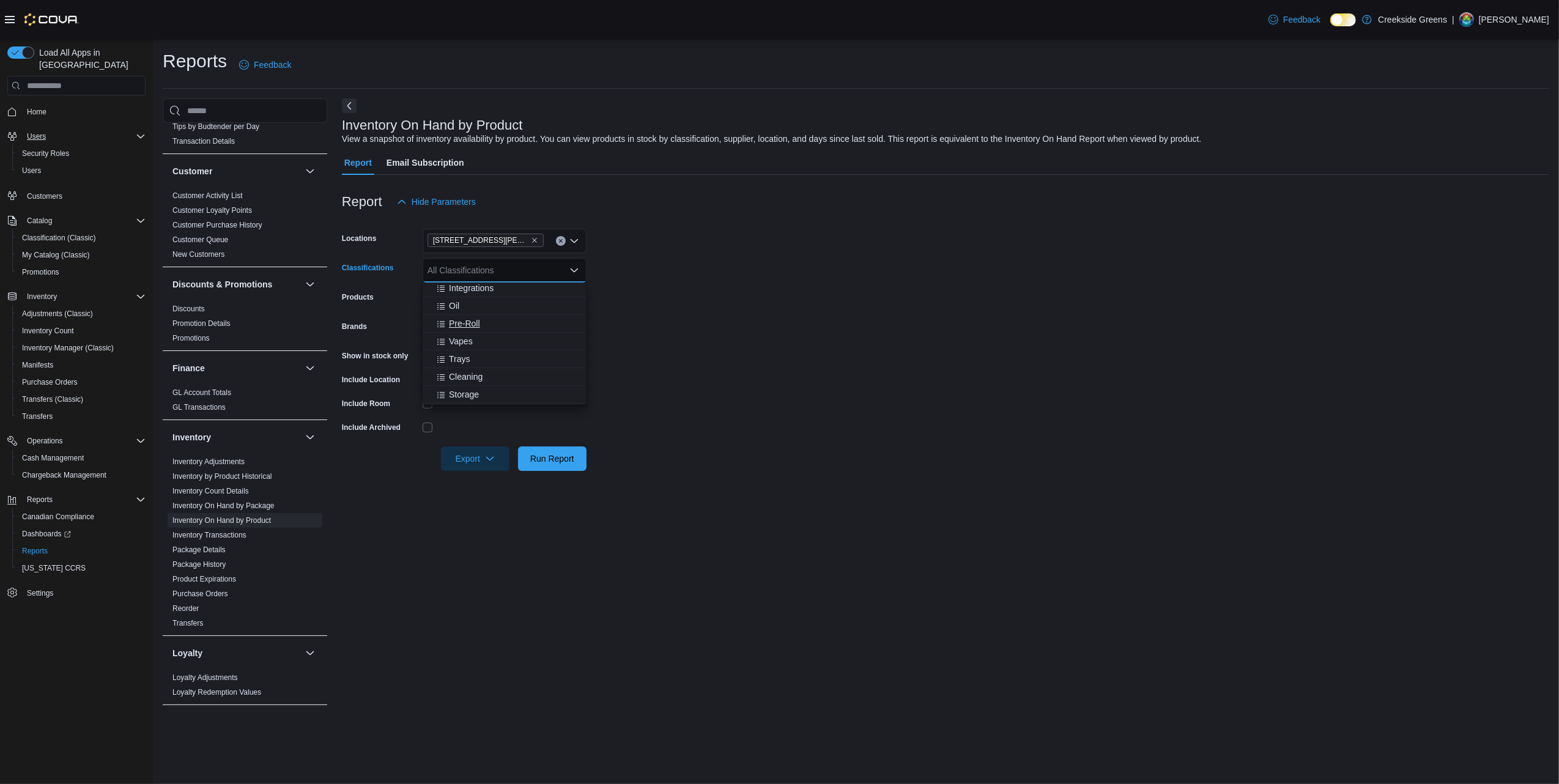
click at [471, 324] on span "Pre-Roll" at bounding box center [465, 324] width 32 height 12
drag, startPoint x: 805, startPoint y: 324, endPoint x: 731, endPoint y: 328, distance: 74.1
click at [805, 324] on form "Locations [STREET_ADDRESS][PERSON_NAME] Classifications Pre-Roll Combo box. Sel…" at bounding box center [945, 342] width 1208 height 257
click at [553, 459] on span "Run Report" at bounding box center [552, 458] width 44 height 12
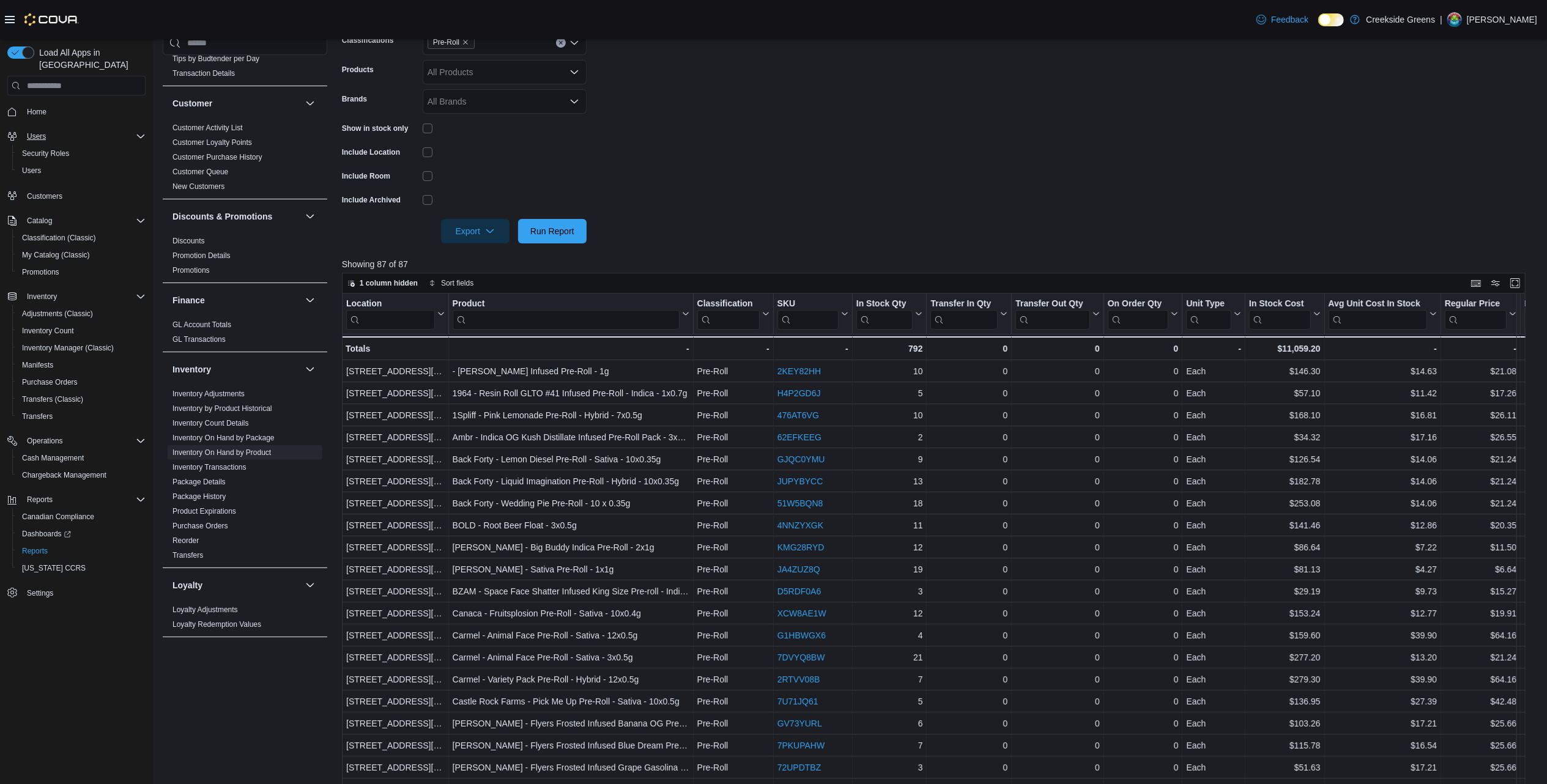
scroll to position [245, 0]
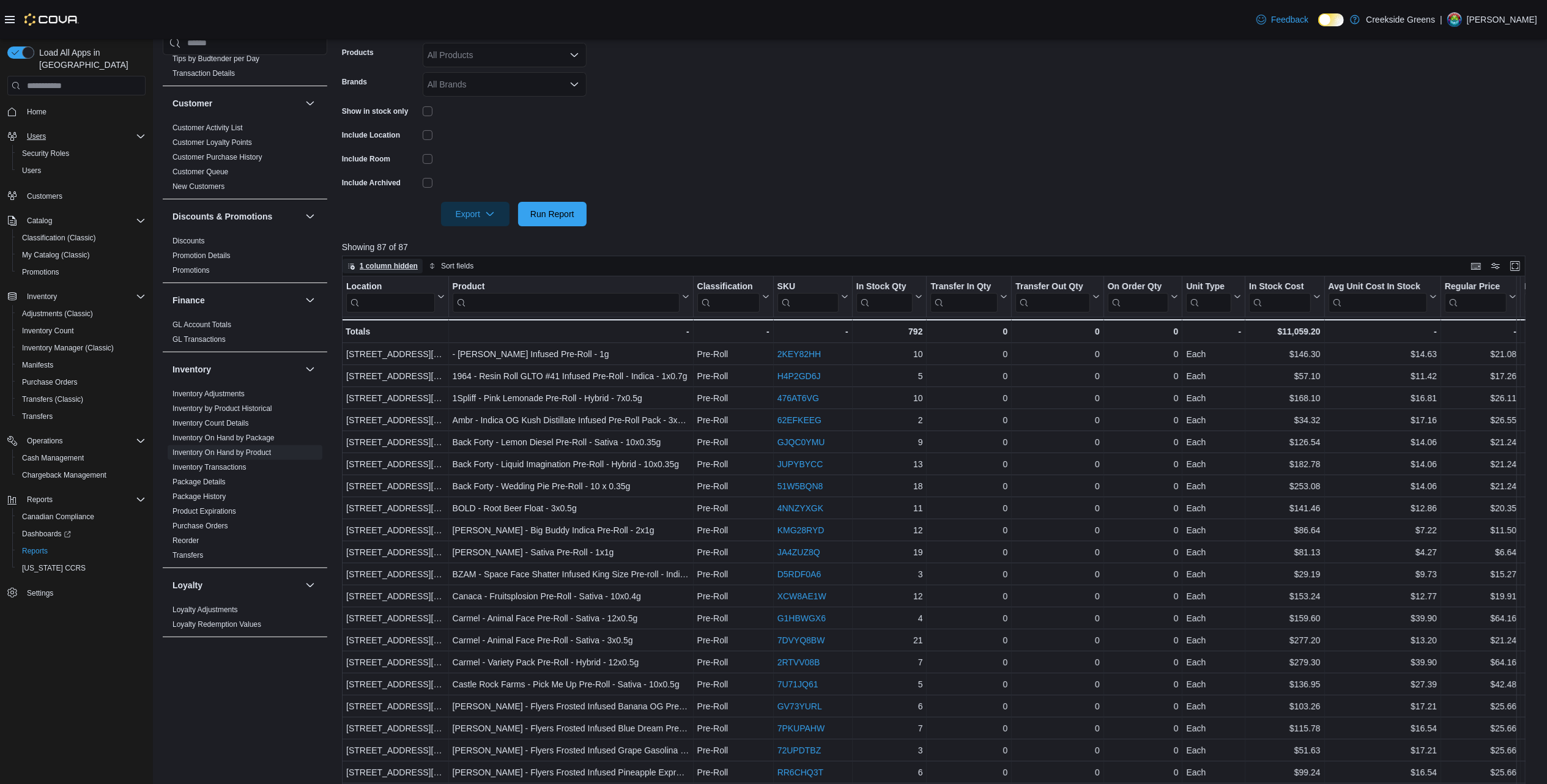
click at [373, 264] on span "1 column hidden" at bounding box center [388, 266] width 58 height 10
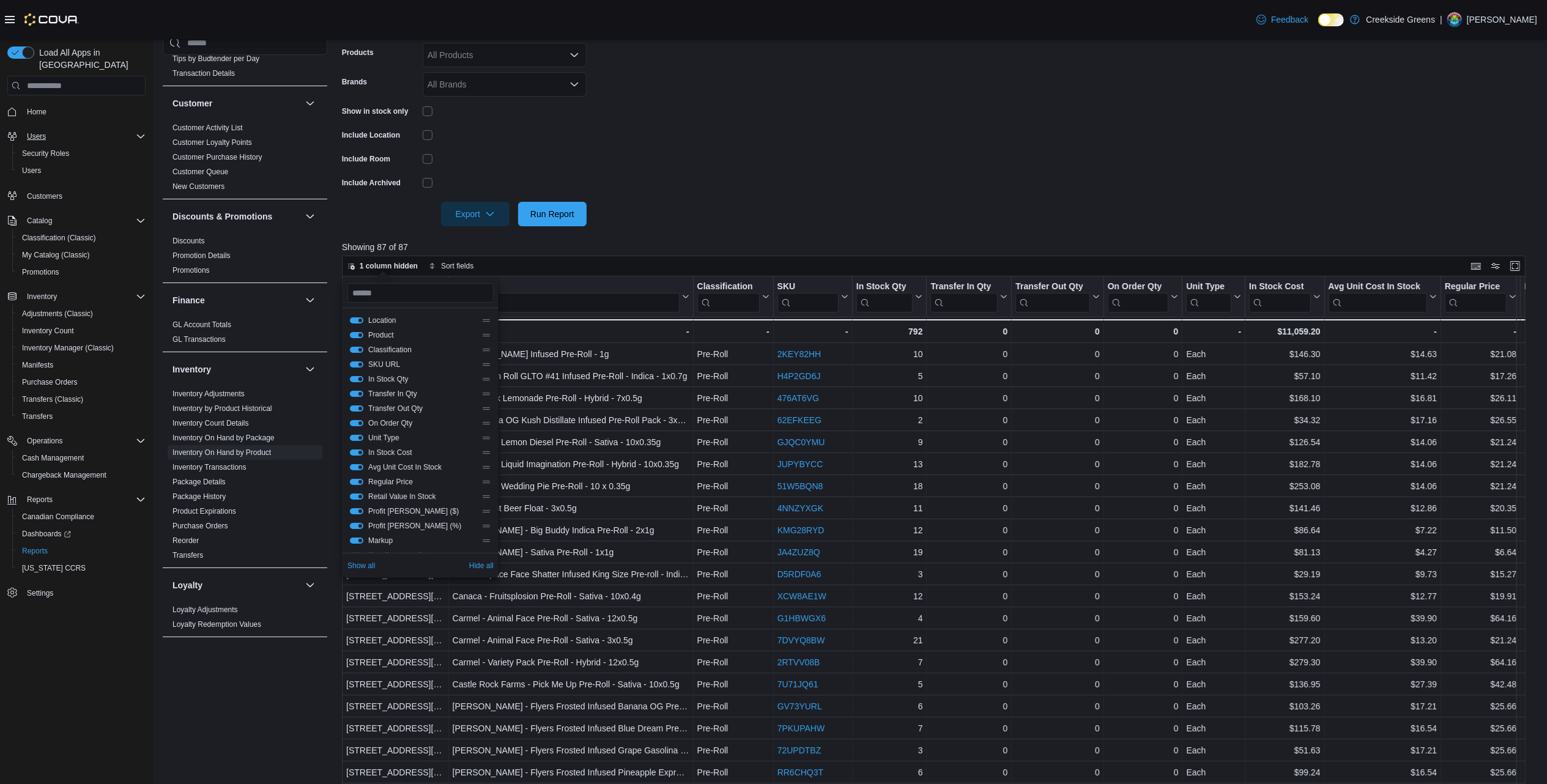
click at [358, 380] on button "In Stock Qty" at bounding box center [357, 379] width 14 height 6
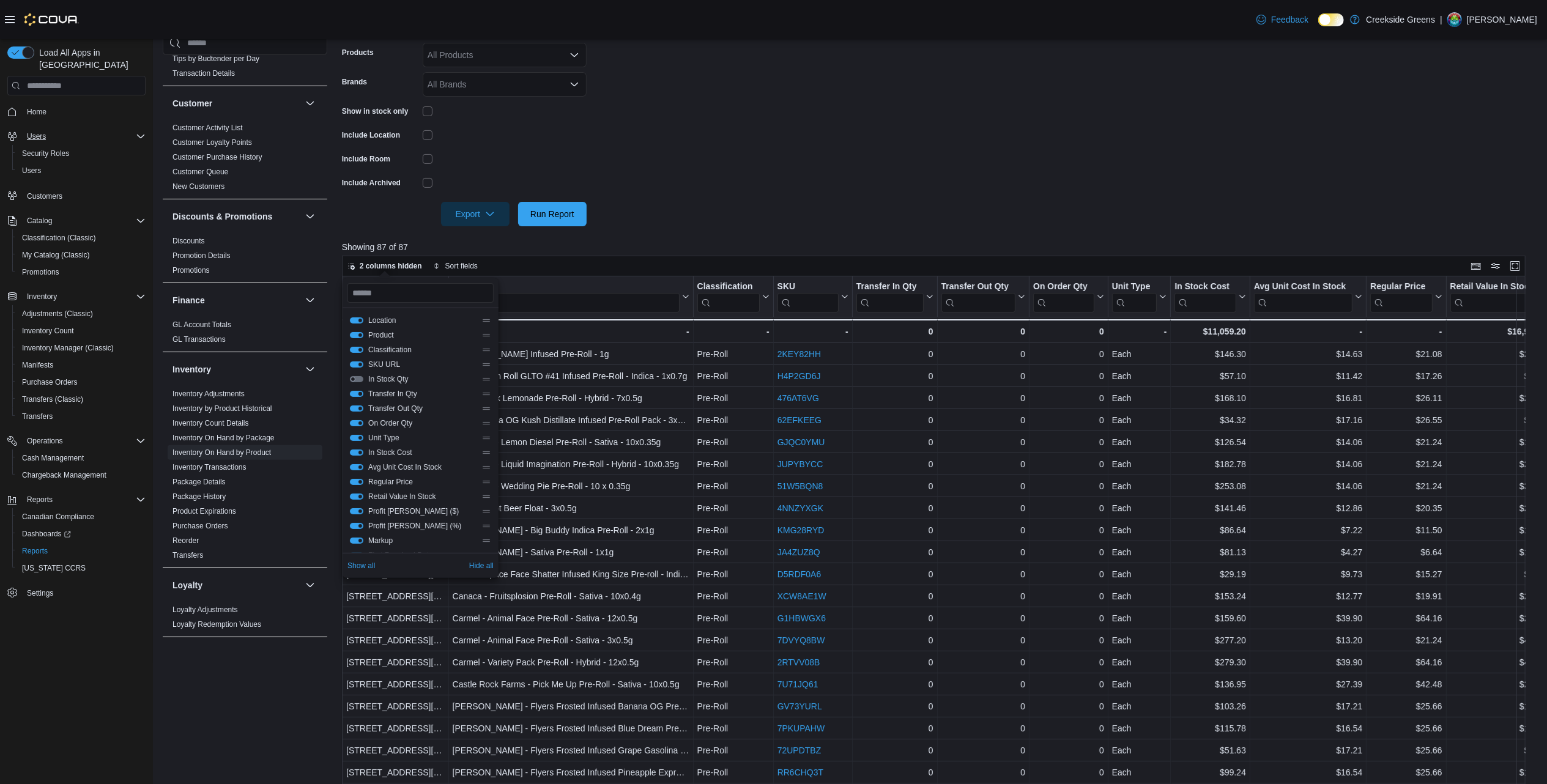
click at [356, 397] on button "Transfer In Qty" at bounding box center [357, 394] width 14 height 6
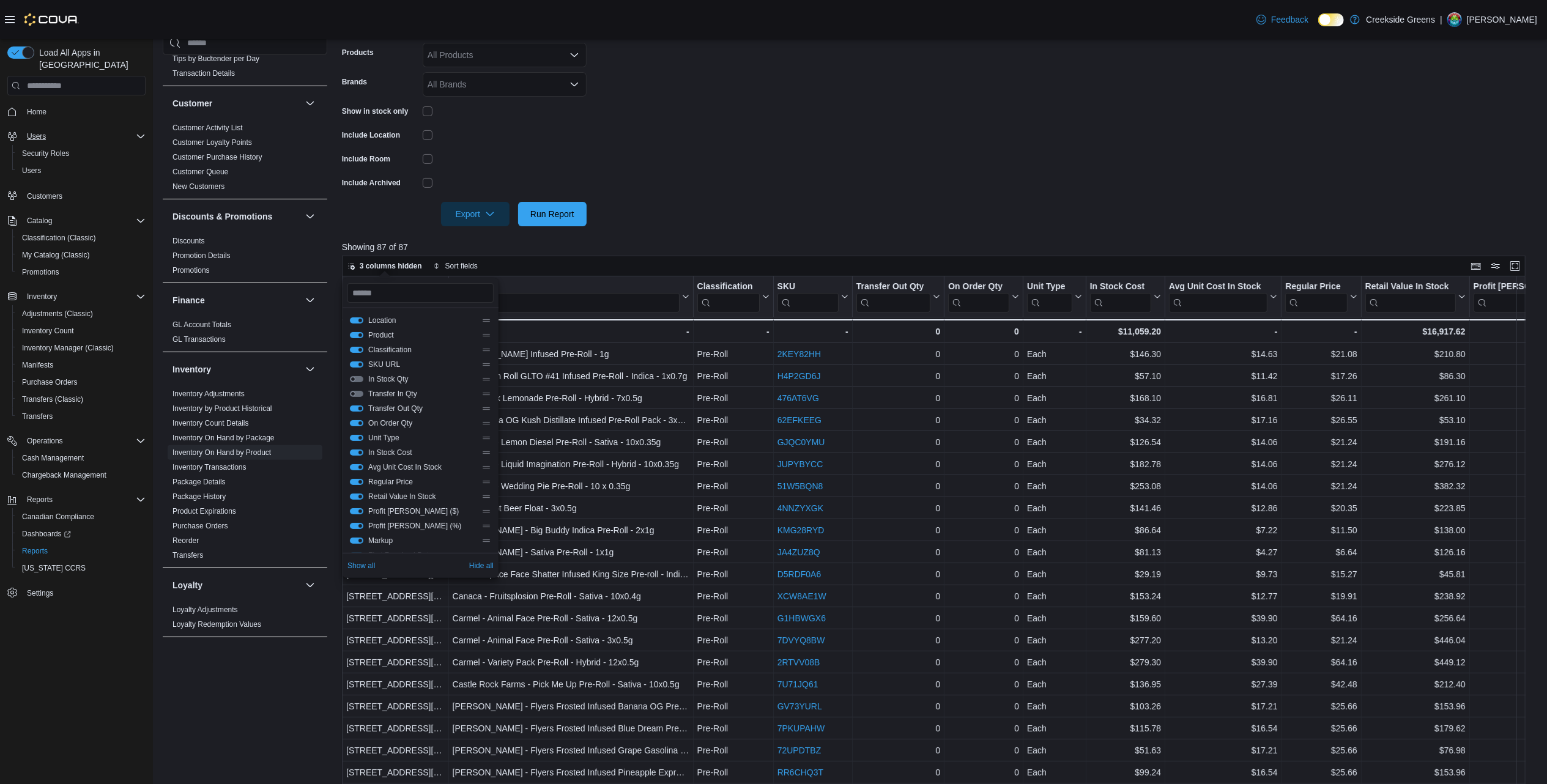
click at [356, 408] on button "Transfer Out Qty" at bounding box center [357, 409] width 14 height 6
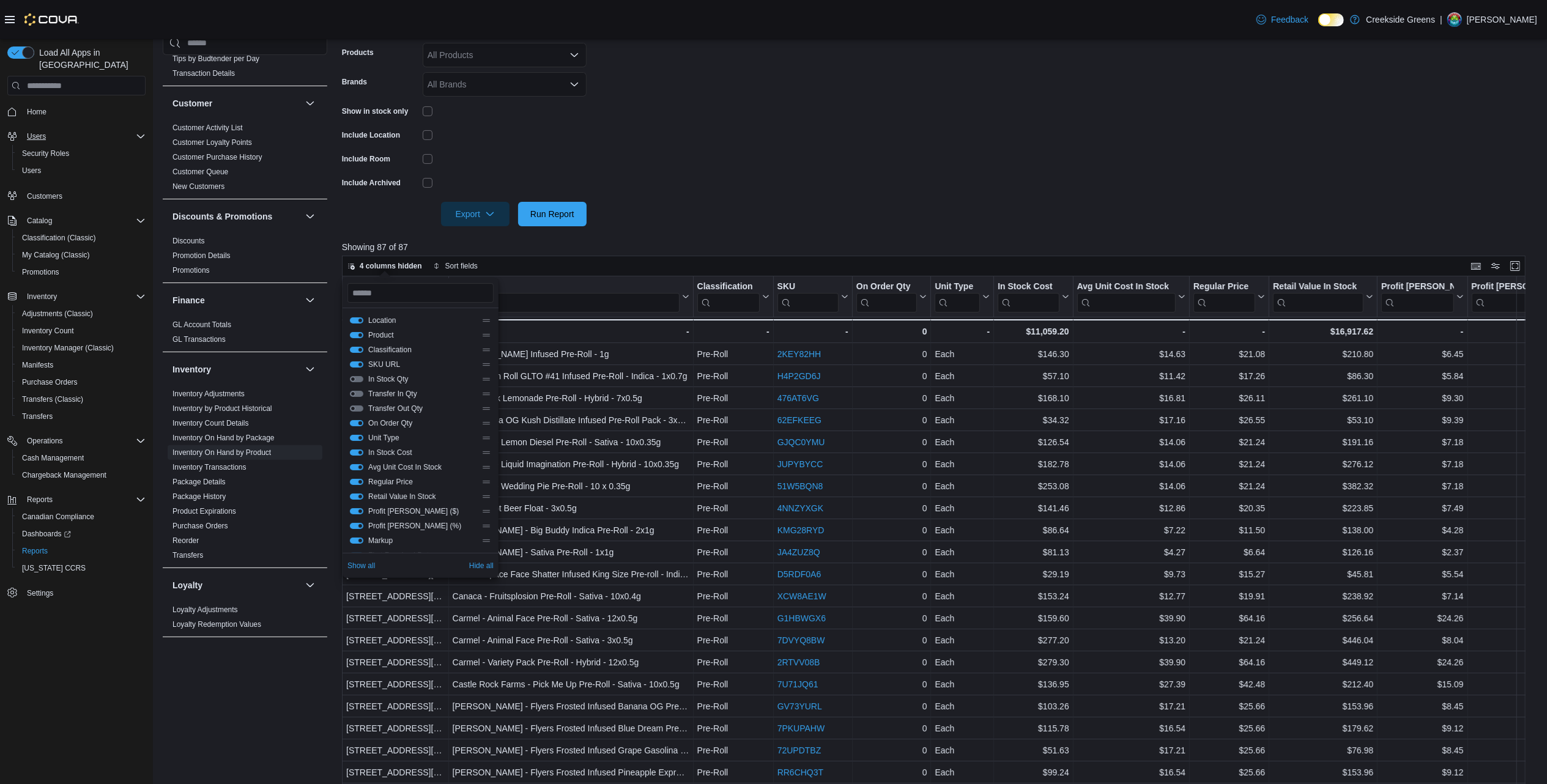
click at [357, 424] on button "On Order Qty" at bounding box center [357, 424] width 14 height 6
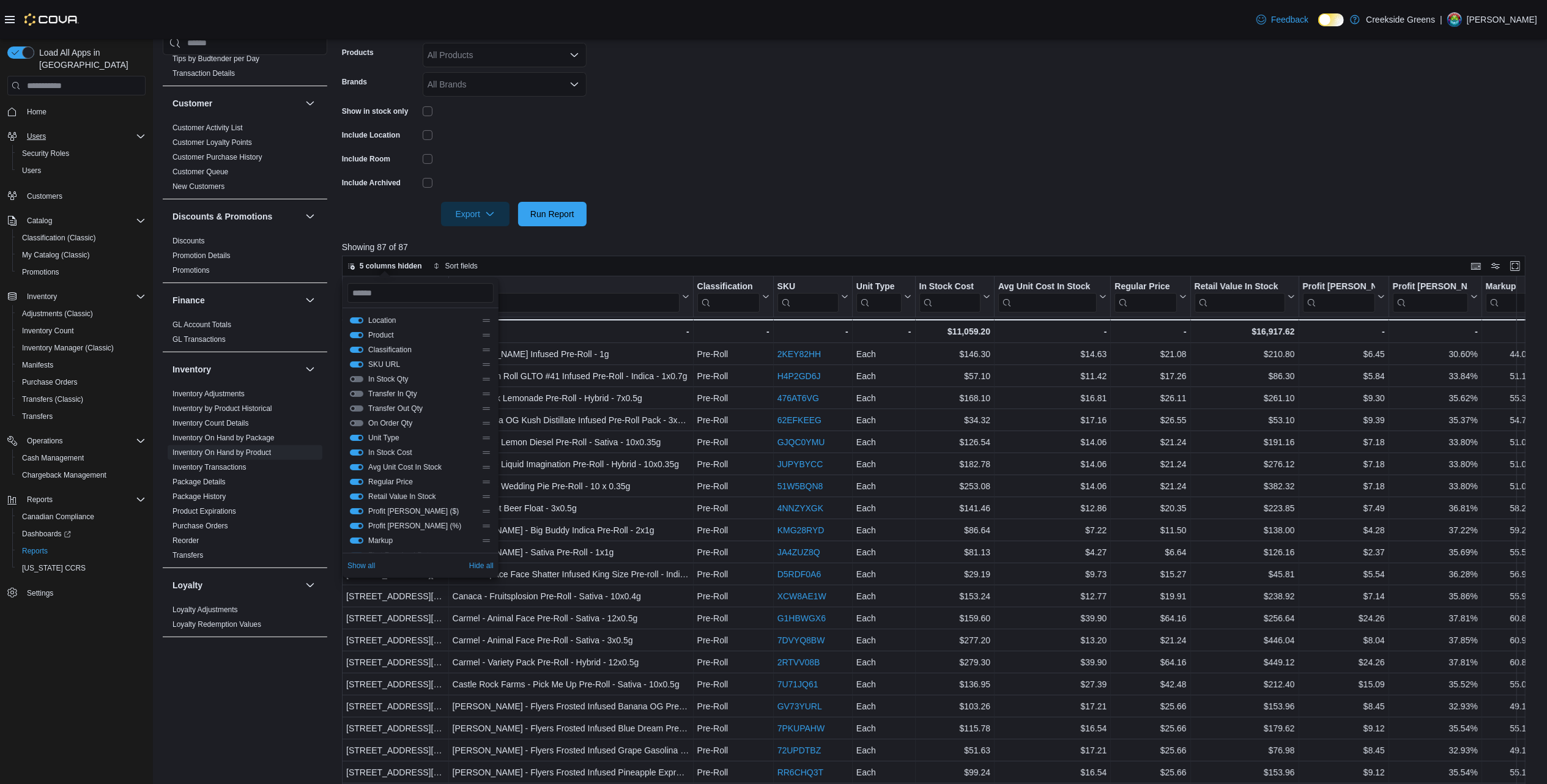
click at [360, 439] on button "Unit Type" at bounding box center [357, 438] width 14 height 6
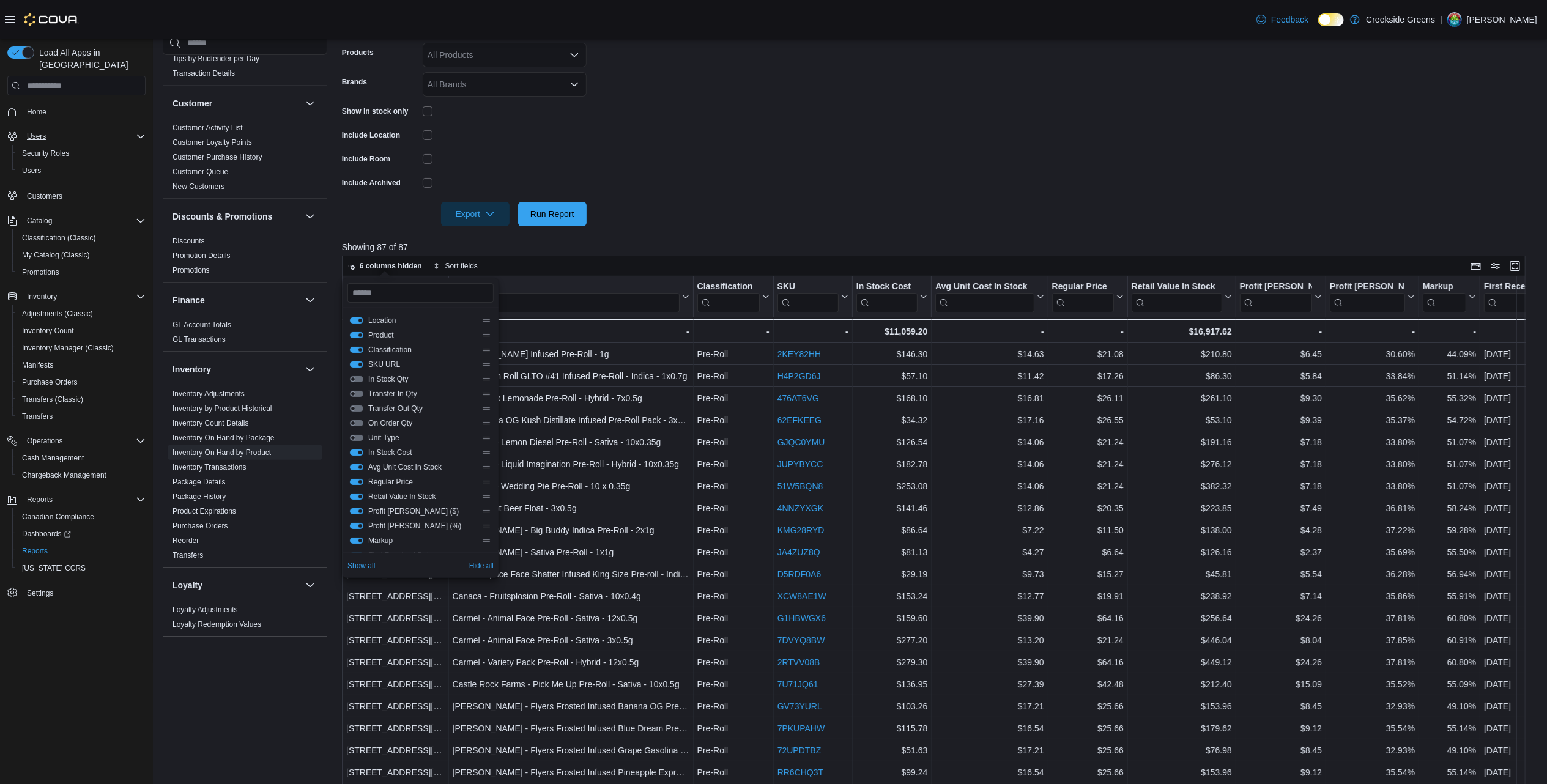
click at [358, 456] on button "In Stock Cost" at bounding box center [357, 453] width 14 height 6
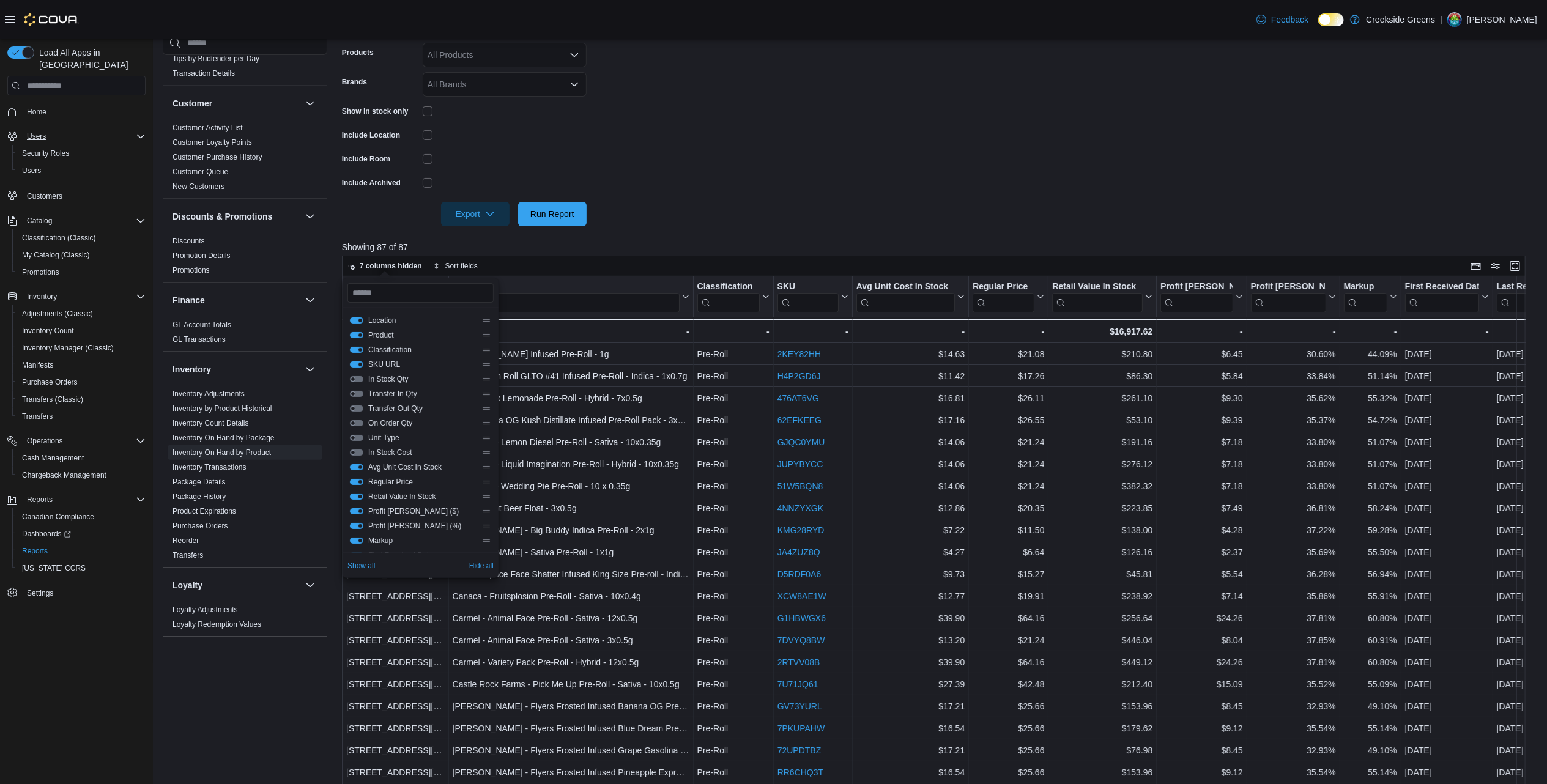
click at [355, 500] on button "Retail Value In Stock" at bounding box center [357, 496] width 14 height 6
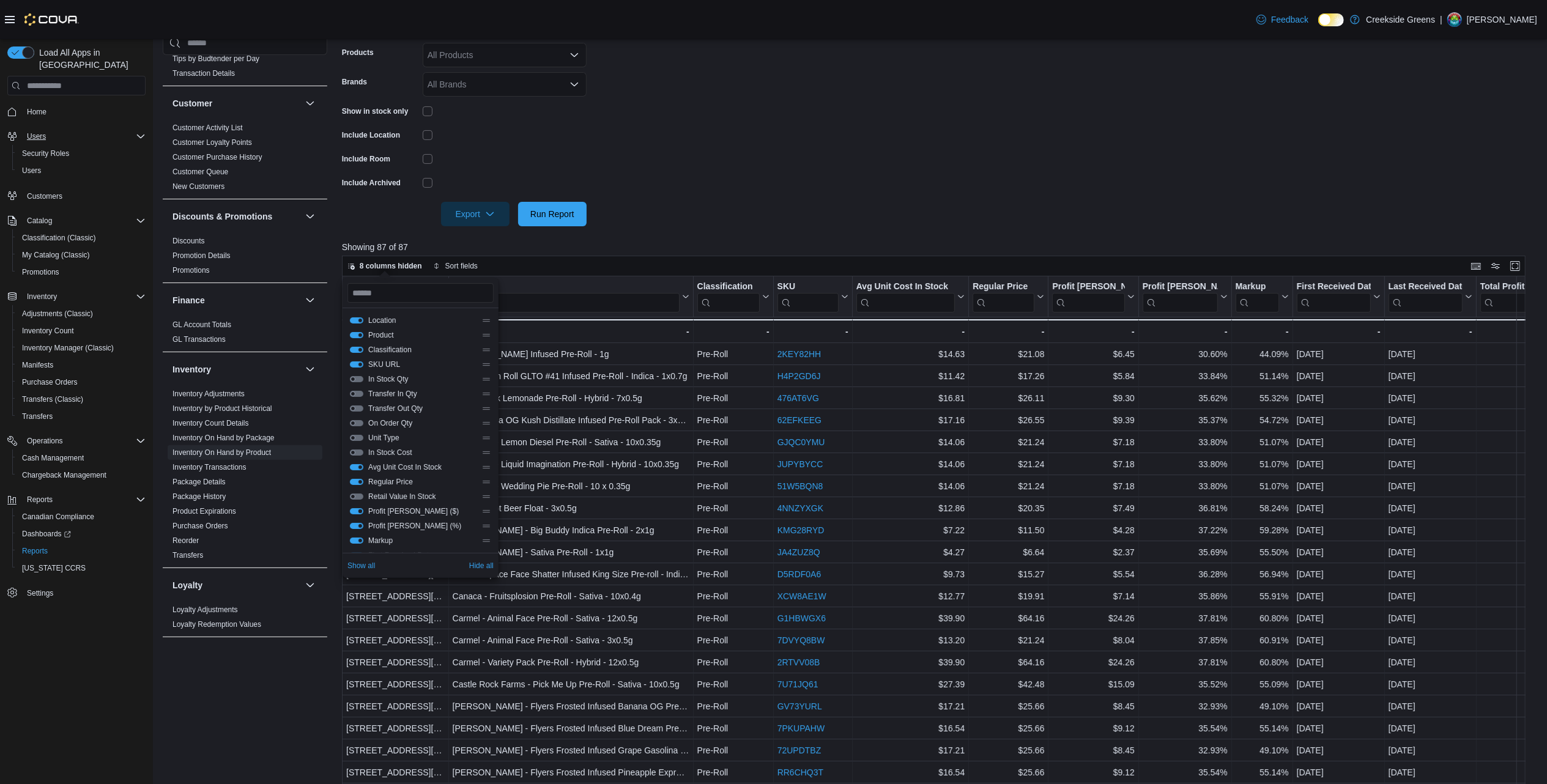
click at [354, 514] on button "Profit Margin ($)" at bounding box center [357, 511] width 14 height 6
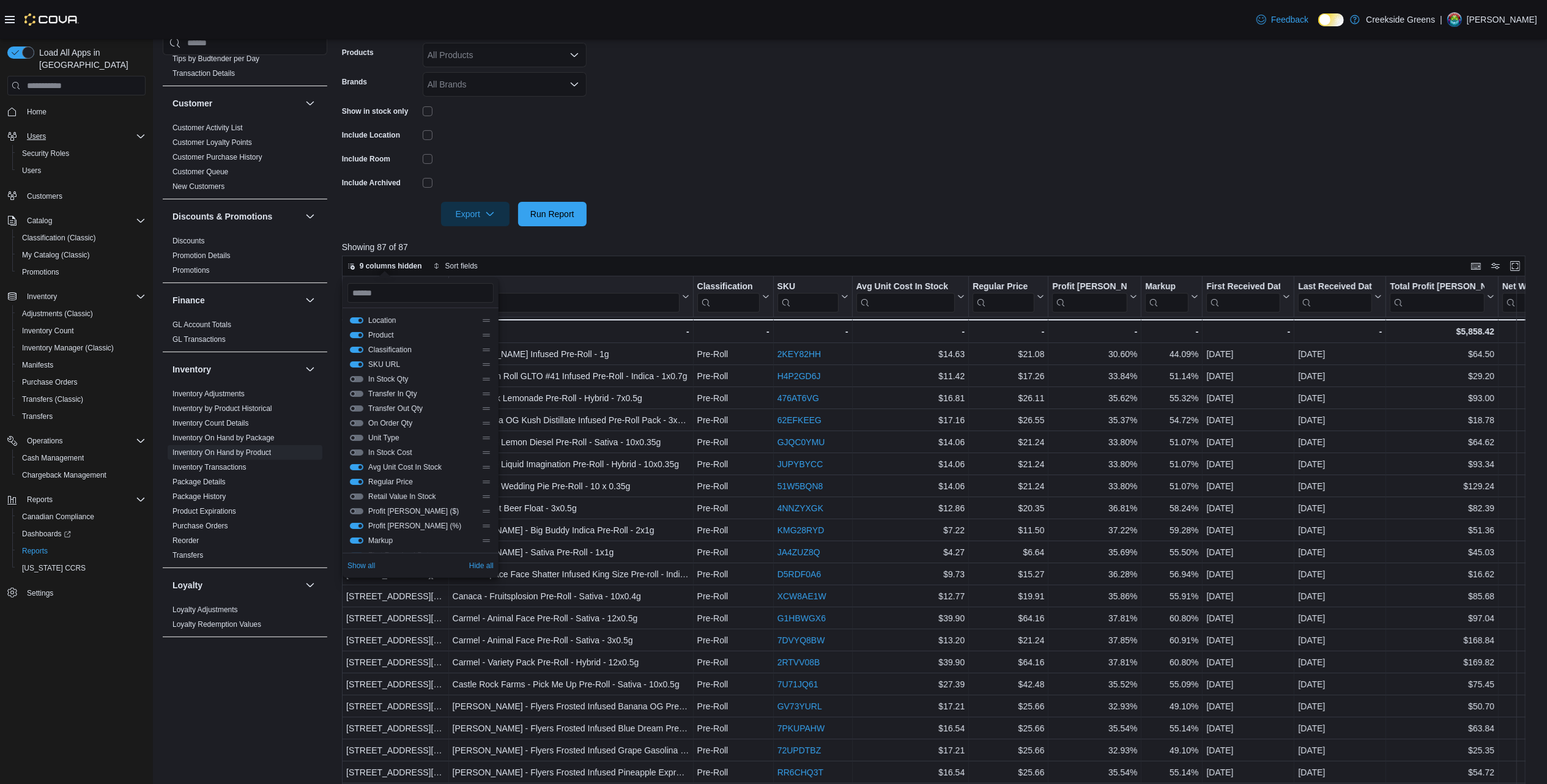
click at [985, 236] on div at bounding box center [939, 234] width 1196 height 15
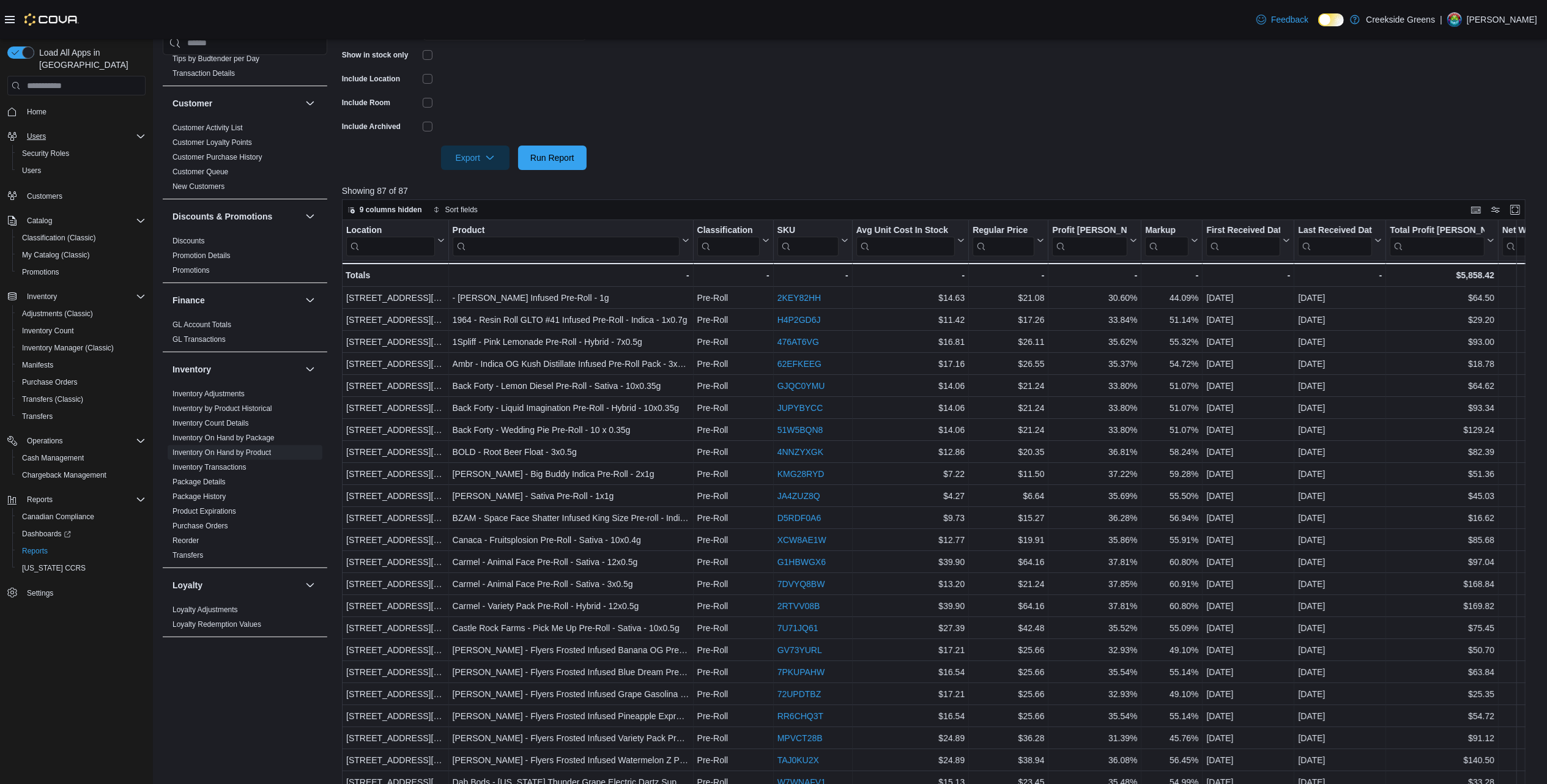
scroll to position [326, 0]
